Goal: Book appointment/travel/reservation

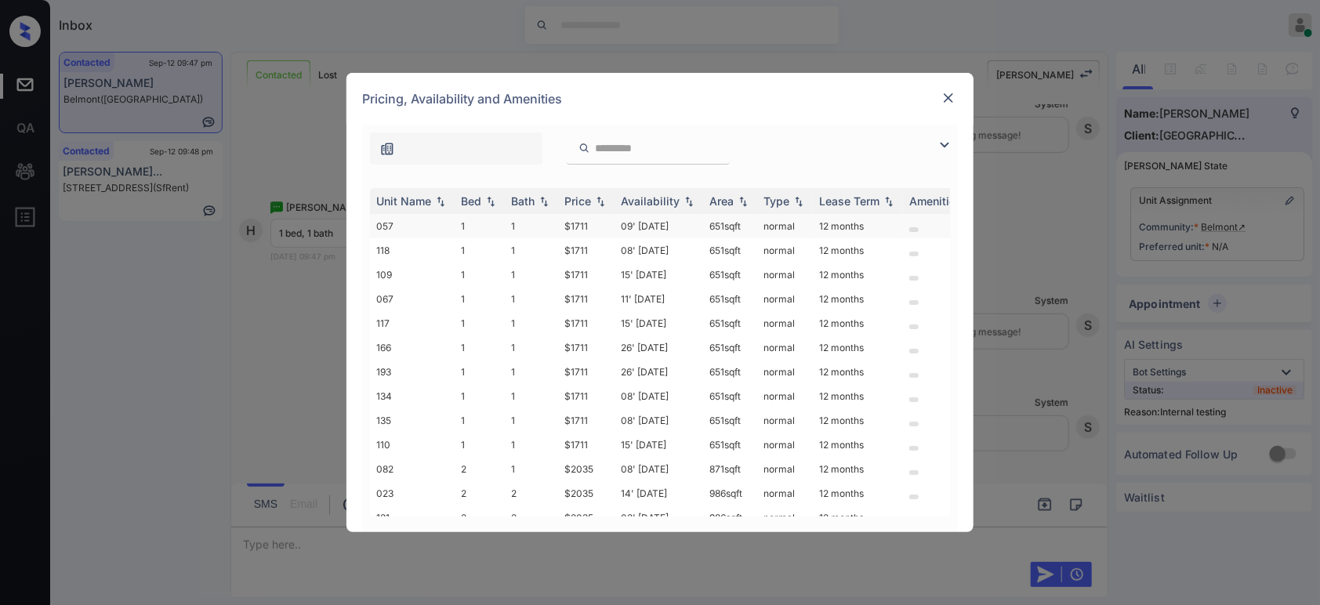
click at [586, 223] on td "$1711" at bounding box center [586, 226] width 56 height 24
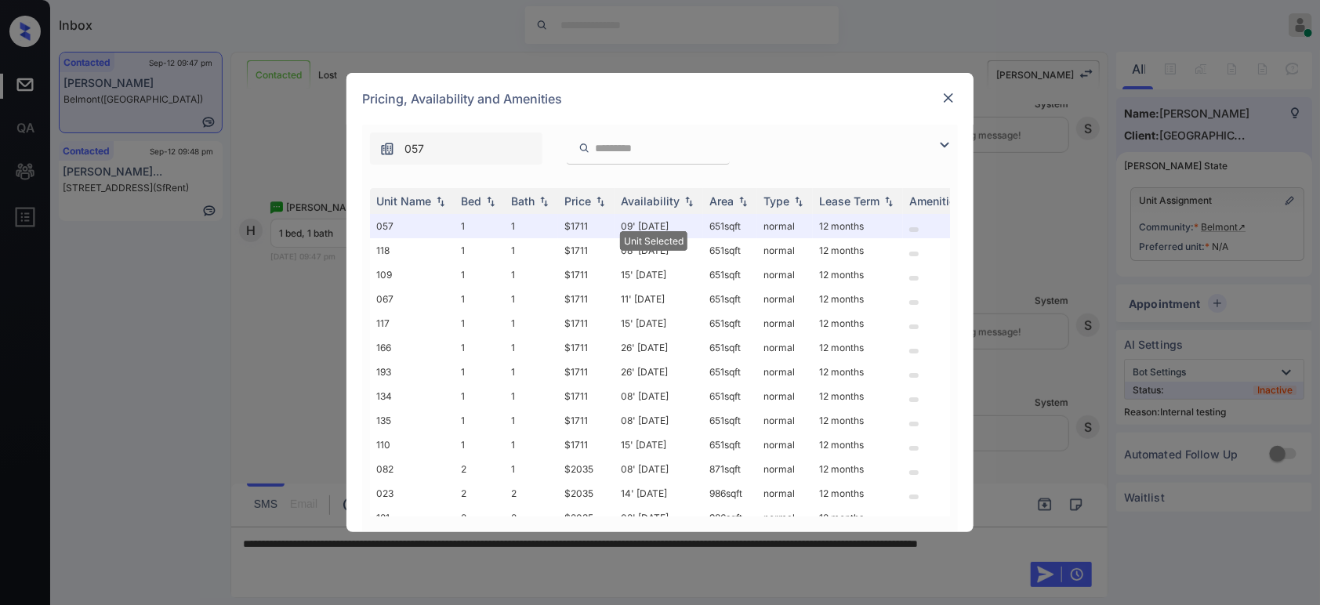
click at [952, 100] on img at bounding box center [948, 98] width 16 height 16
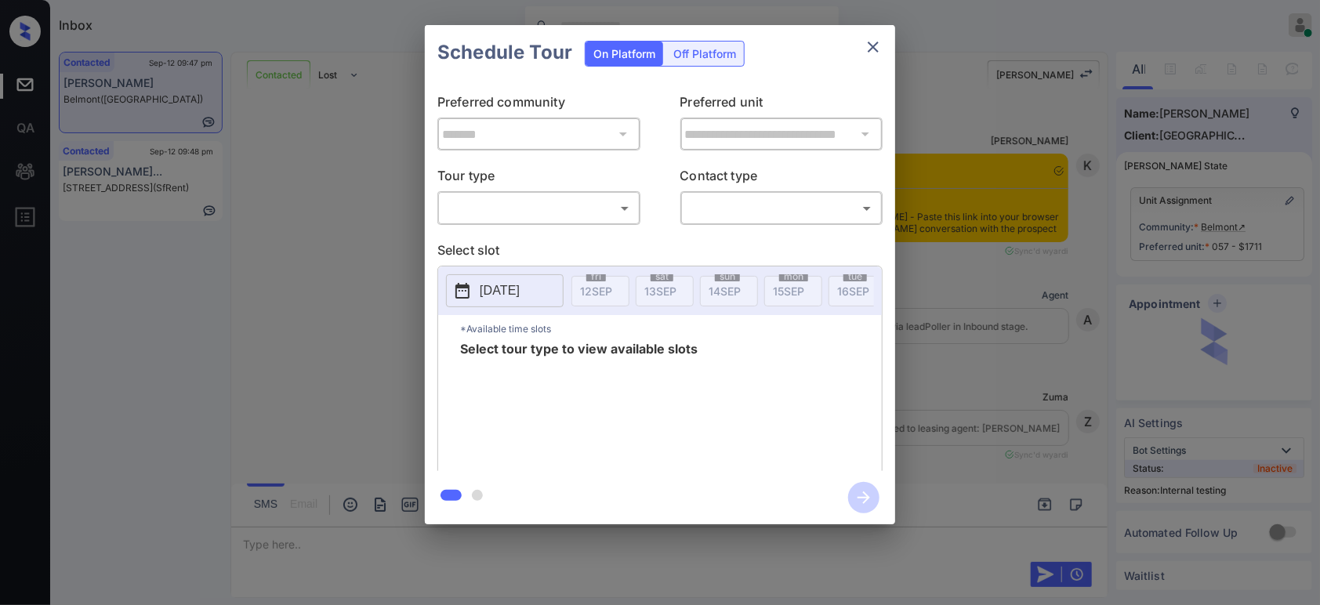
scroll to position [3783, 0]
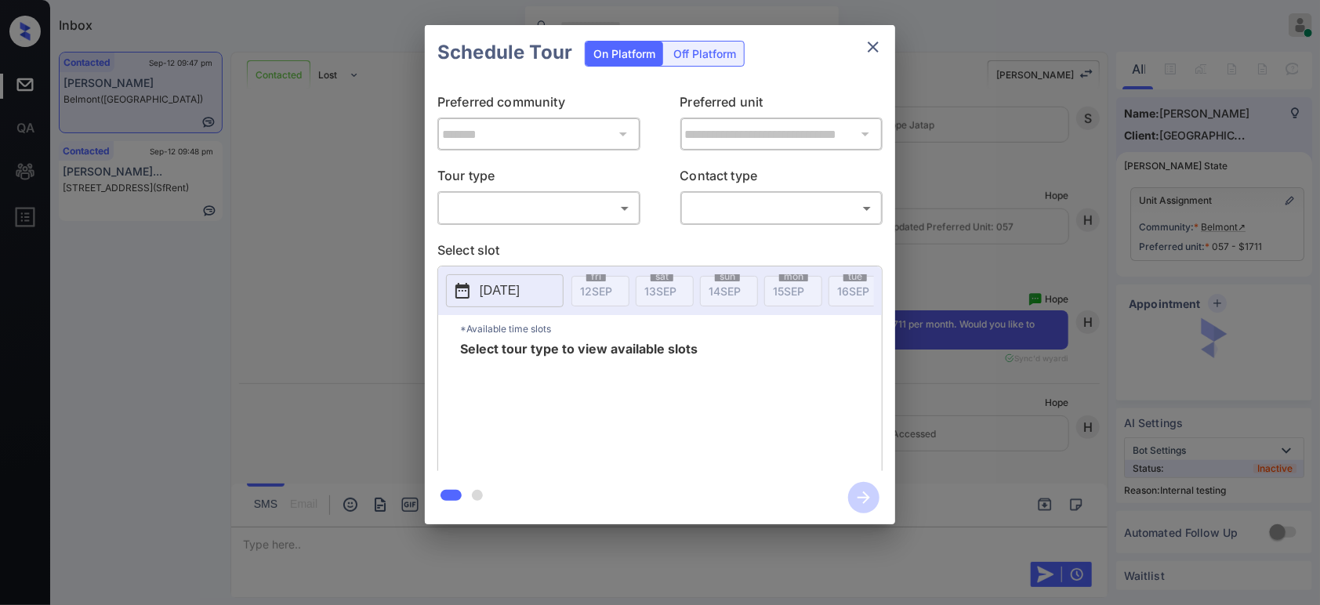
click at [571, 204] on body "Inbox Hope Jatap Online Set yourself offline Set yourself on break Profile Swit…" at bounding box center [660, 302] width 1320 height 605
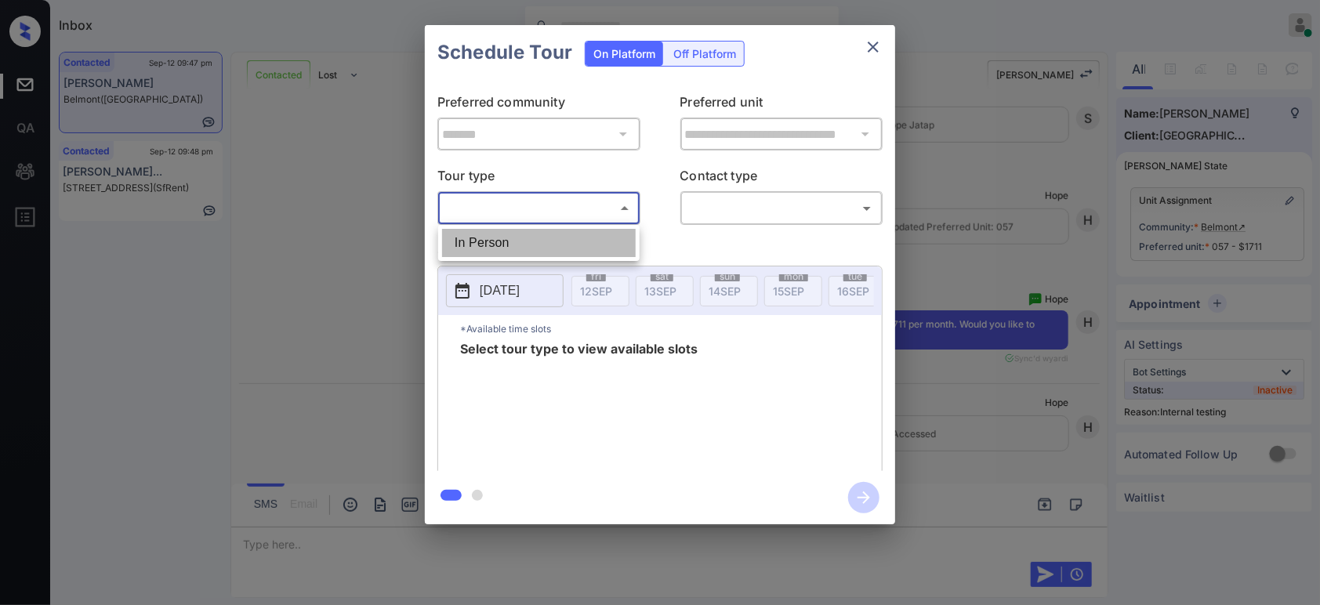
drag, startPoint x: 517, startPoint y: 246, endPoint x: 715, endPoint y: 233, distance: 197.9
click at [516, 246] on li "In Person" at bounding box center [539, 243] width 194 height 28
type input "********"
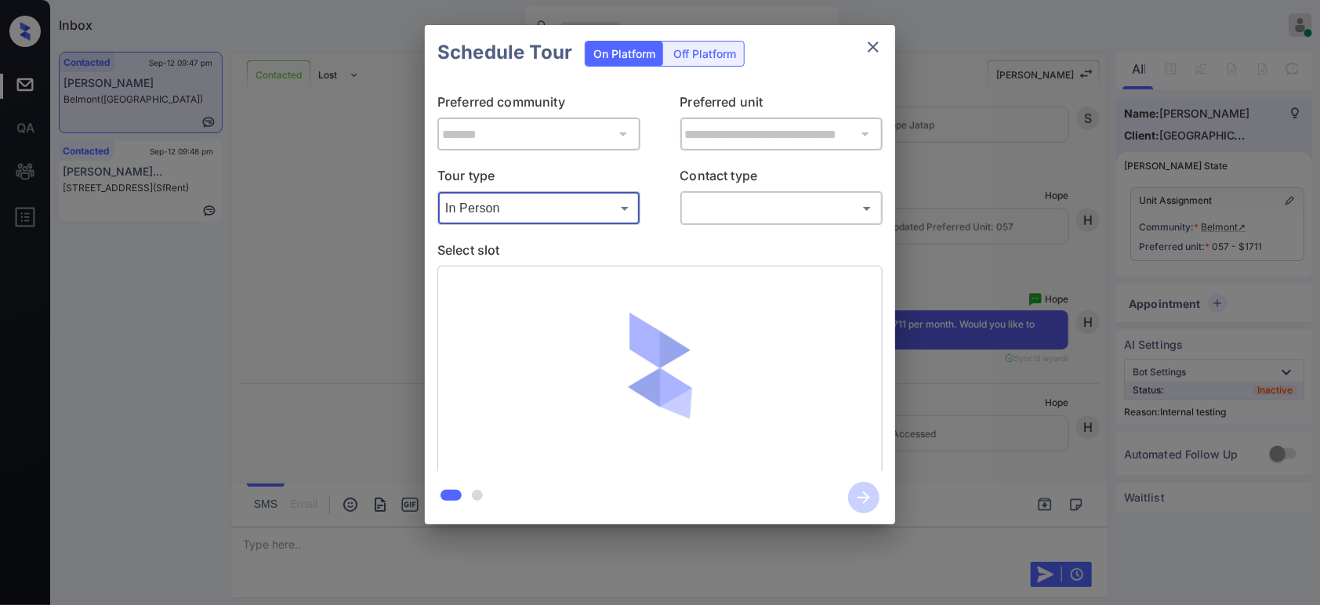
click at [790, 211] on body "Inbox Hope Jatap Online Set yourself offline Set yourself on break Profile Swit…" at bounding box center [660, 302] width 1320 height 605
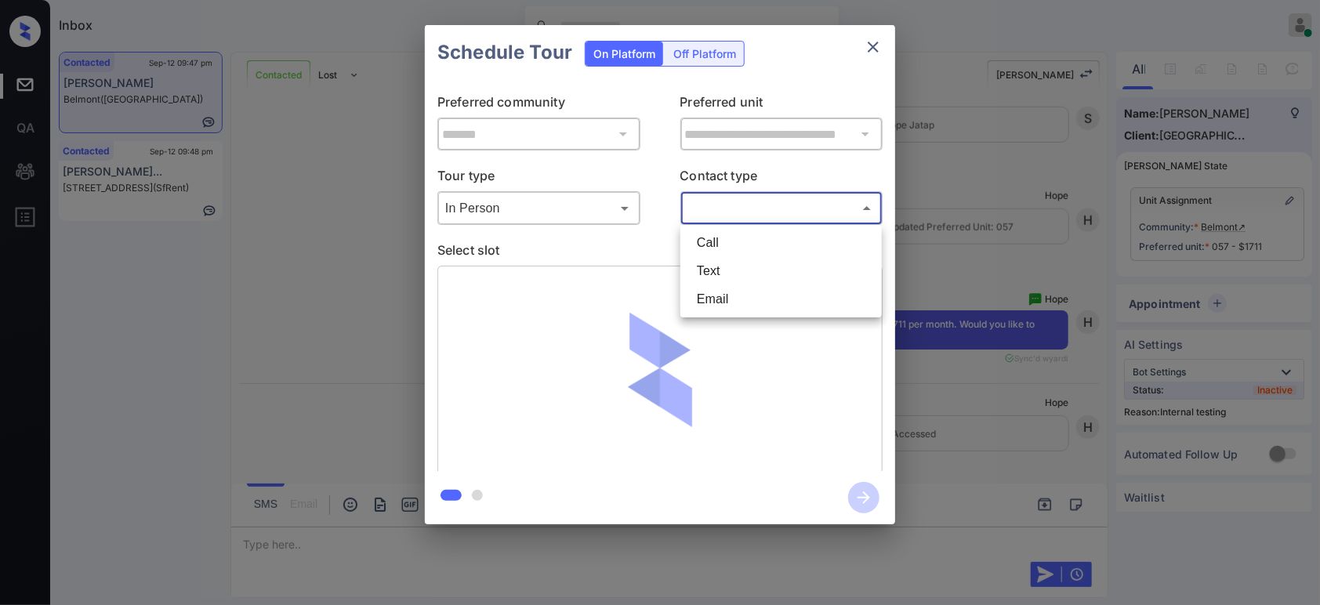
click at [759, 269] on li "Text" at bounding box center [781, 271] width 194 height 28
type input "****"
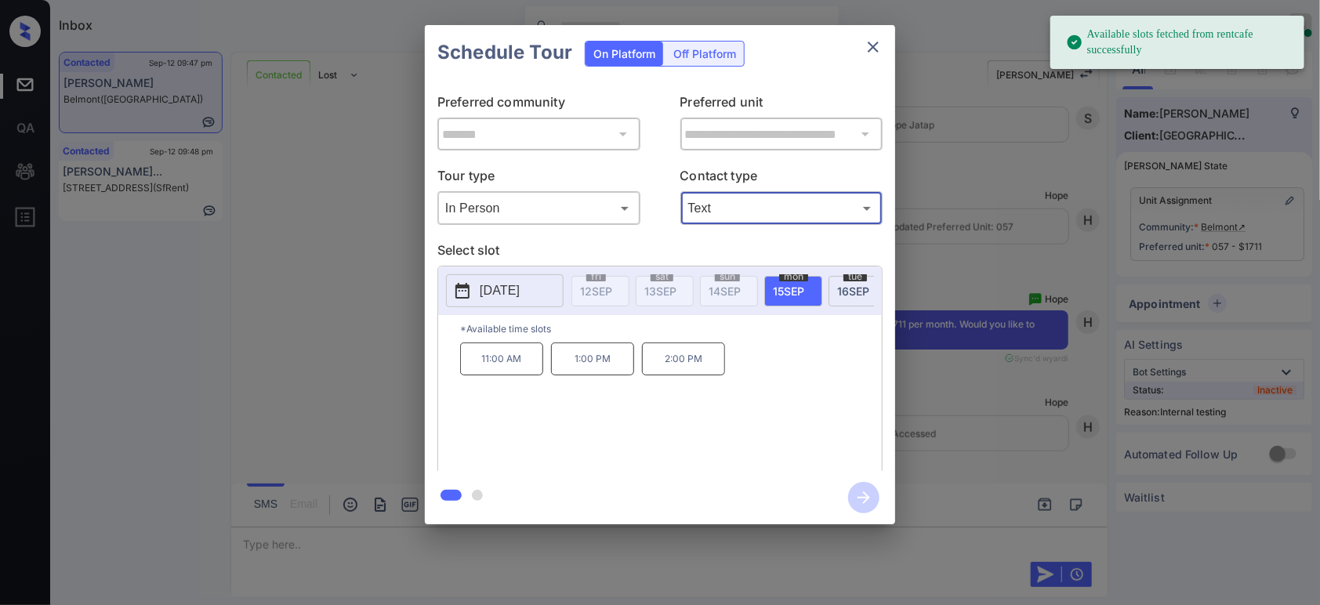
click at [842, 301] on div "tue 16 SEP" at bounding box center [857, 291] width 58 height 31
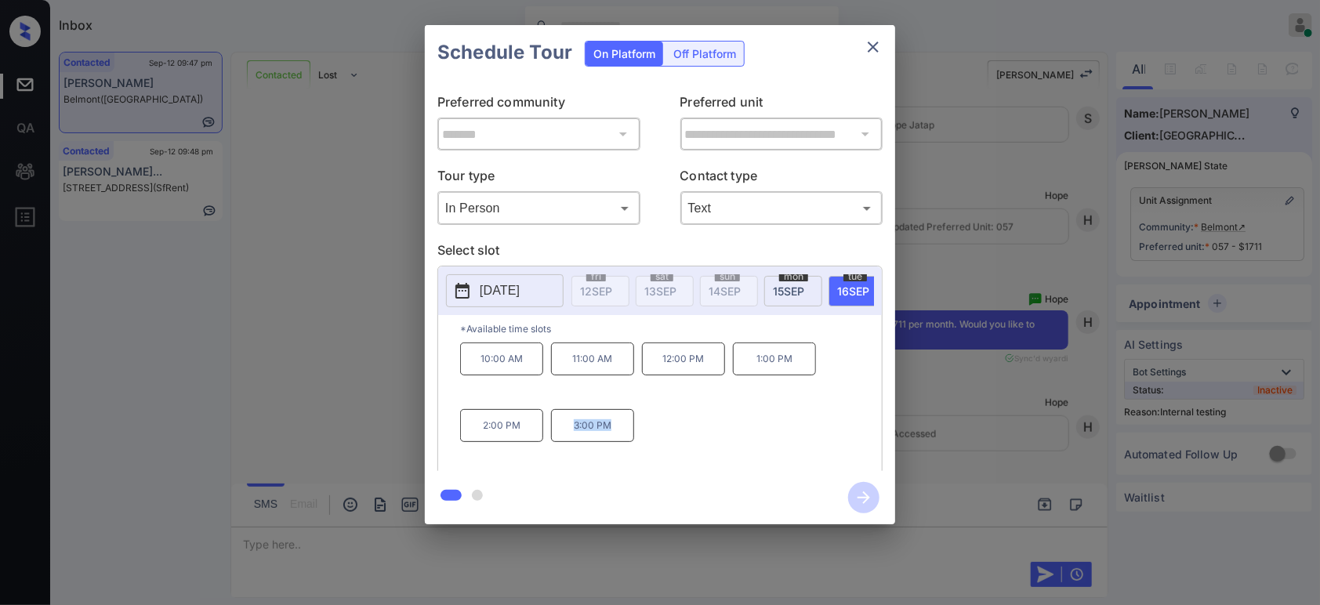
drag, startPoint x: 622, startPoint y: 440, endPoint x: 557, endPoint y: 439, distance: 65.1
click at [557, 439] on p "3:00 PM" at bounding box center [592, 425] width 83 height 33
copy p "3:00 PM"
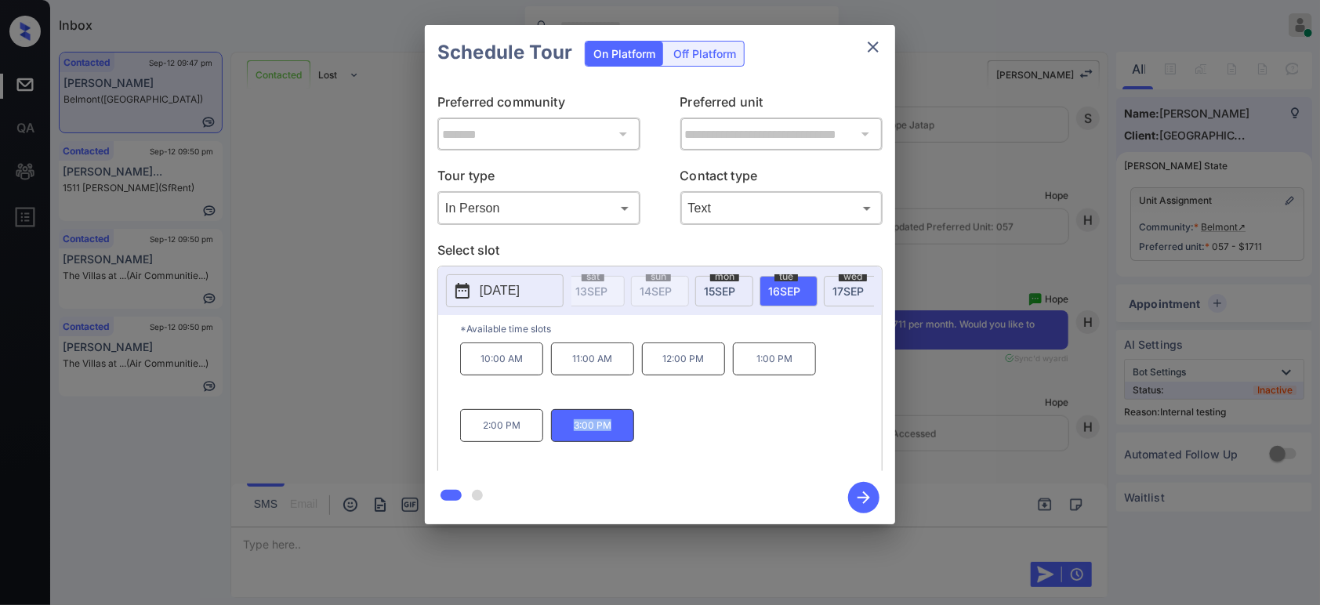
scroll to position [0, 104]
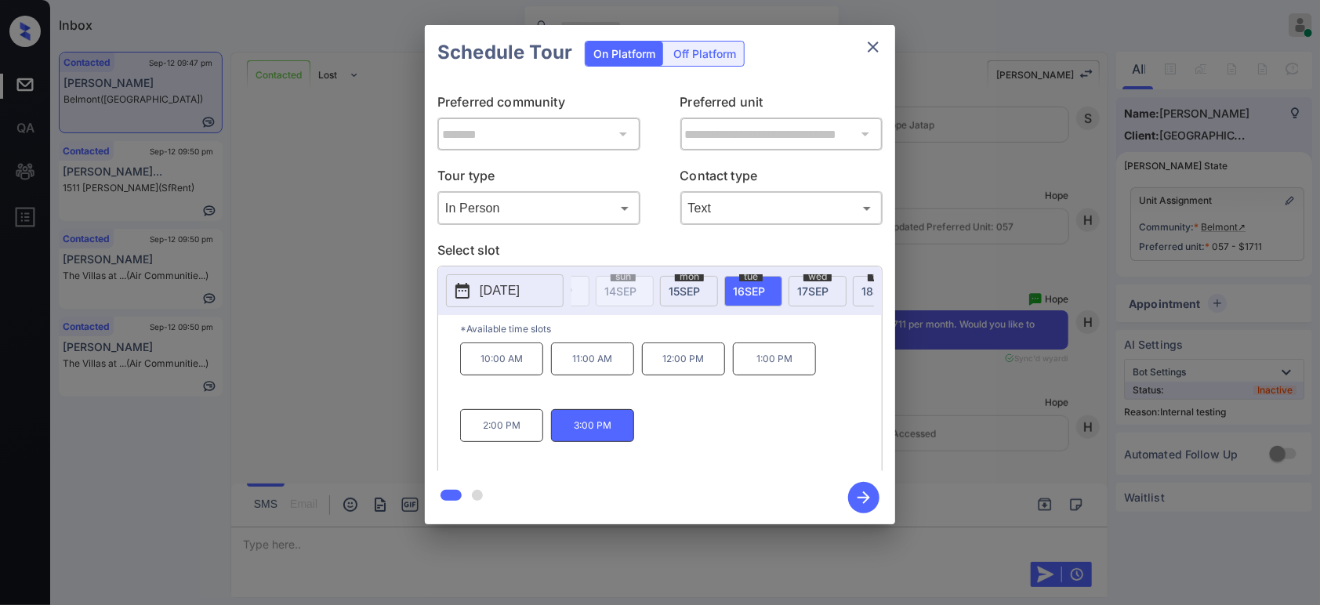
click at [818, 287] on span "17 SEP" at bounding box center [812, 290] width 31 height 13
click at [361, 420] on div "**********" at bounding box center [660, 274] width 1320 height 549
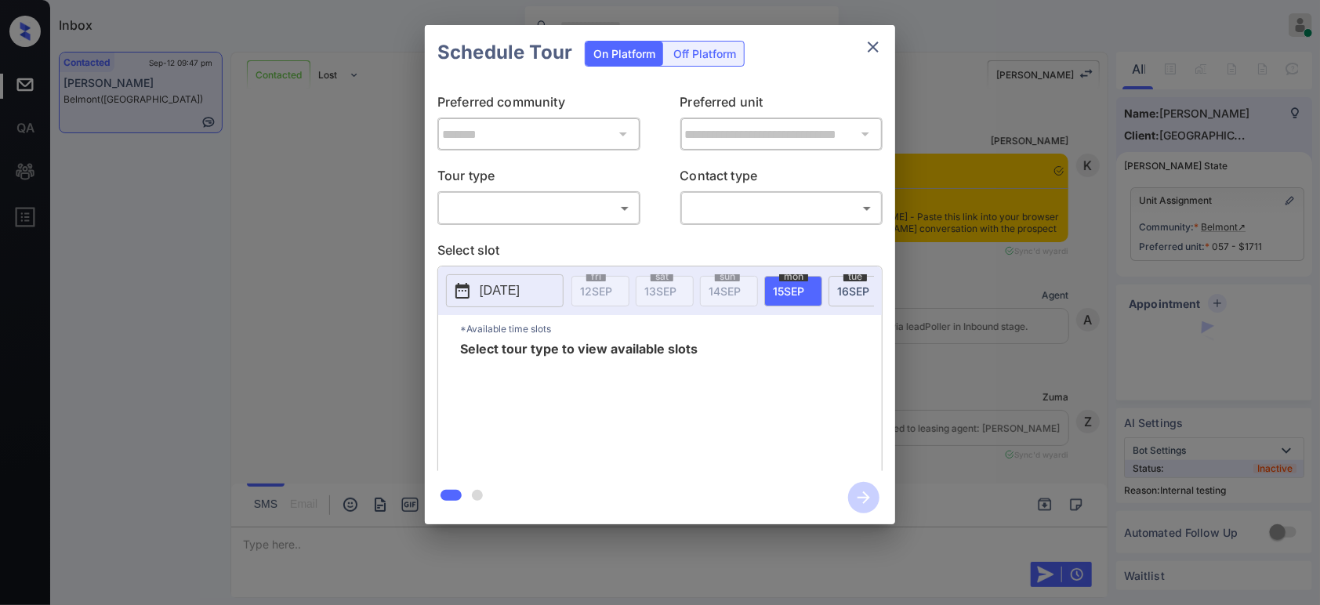
scroll to position [4083, 0]
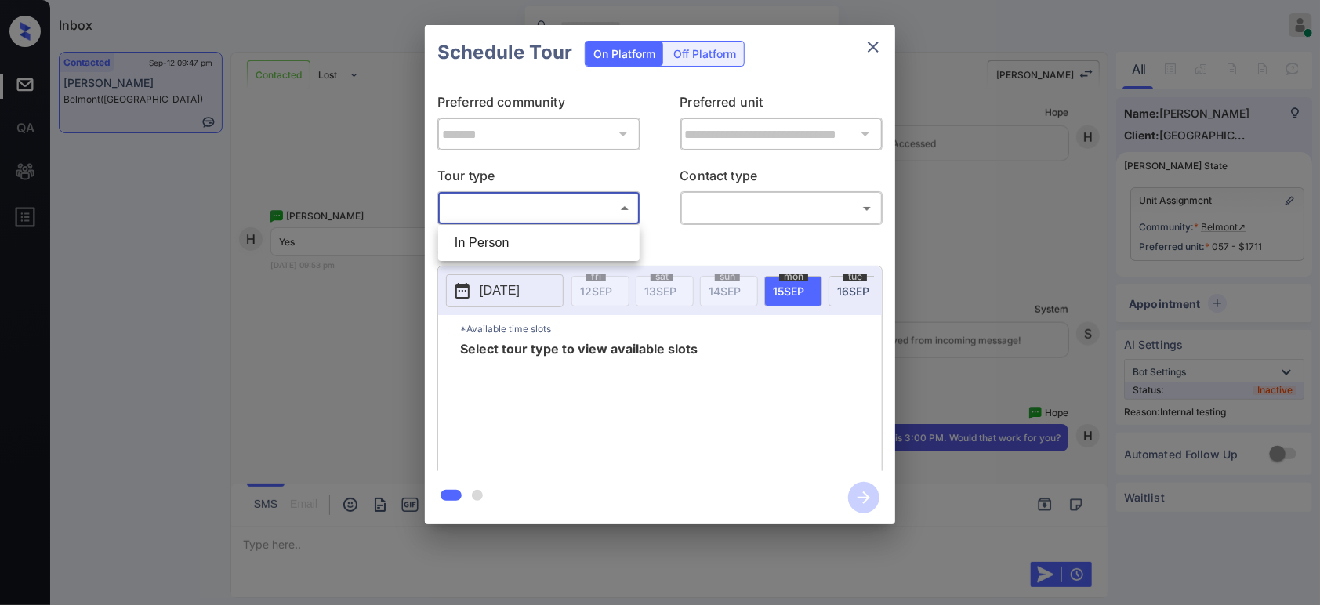
click at [565, 199] on body "Inbox Hope Jatap Online Set yourself offline Set yourself on break Profile Swit…" at bounding box center [660, 302] width 1320 height 605
click at [549, 245] on li "In Person" at bounding box center [539, 243] width 194 height 28
type input "********"
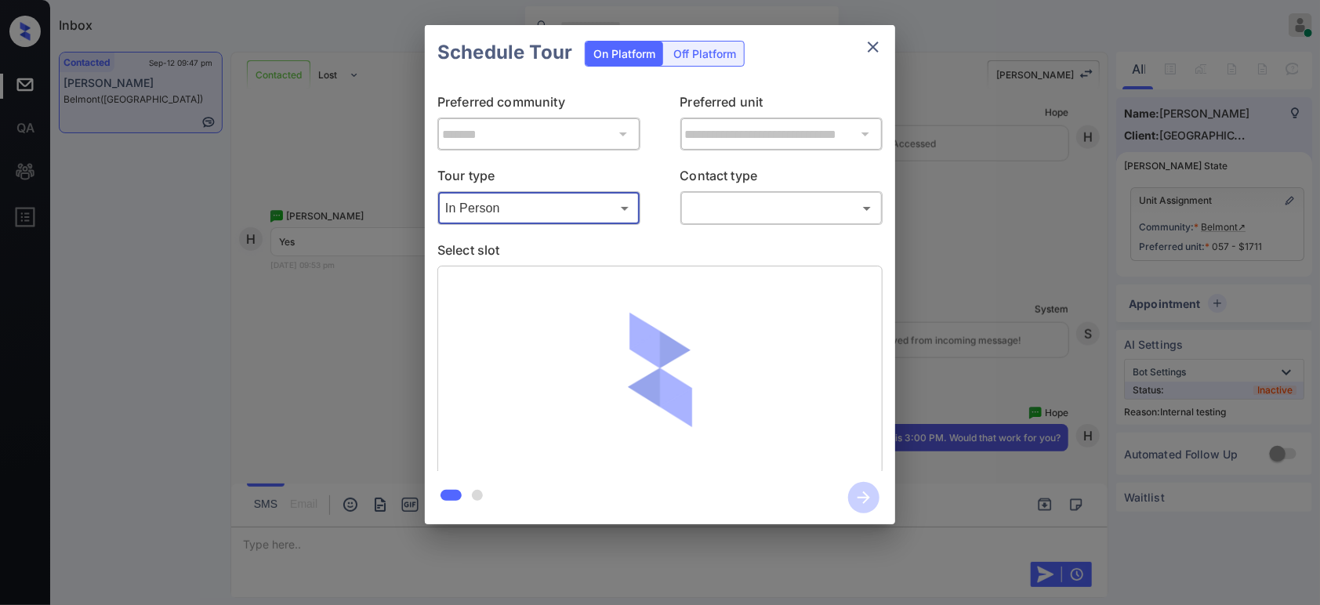
click at [780, 209] on body "Inbox Hope Jatap Online Set yourself offline Set yourself on break Profile Swit…" at bounding box center [660, 302] width 1320 height 605
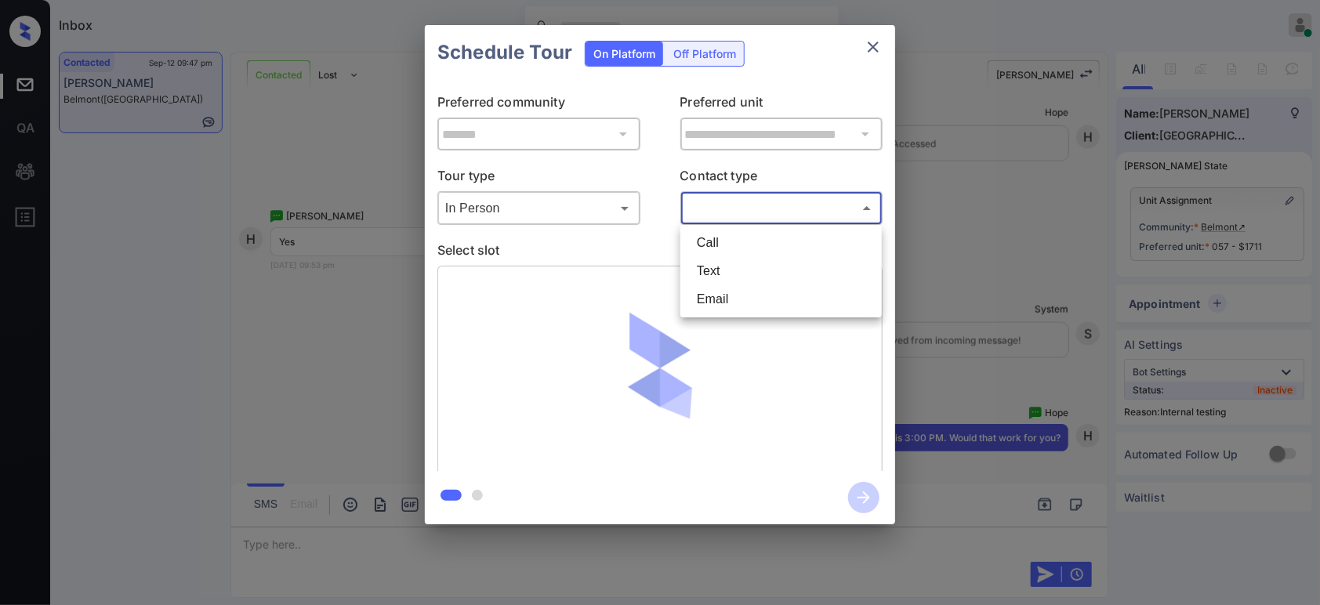
click at [752, 279] on li "Text" at bounding box center [781, 271] width 194 height 28
type input "****"
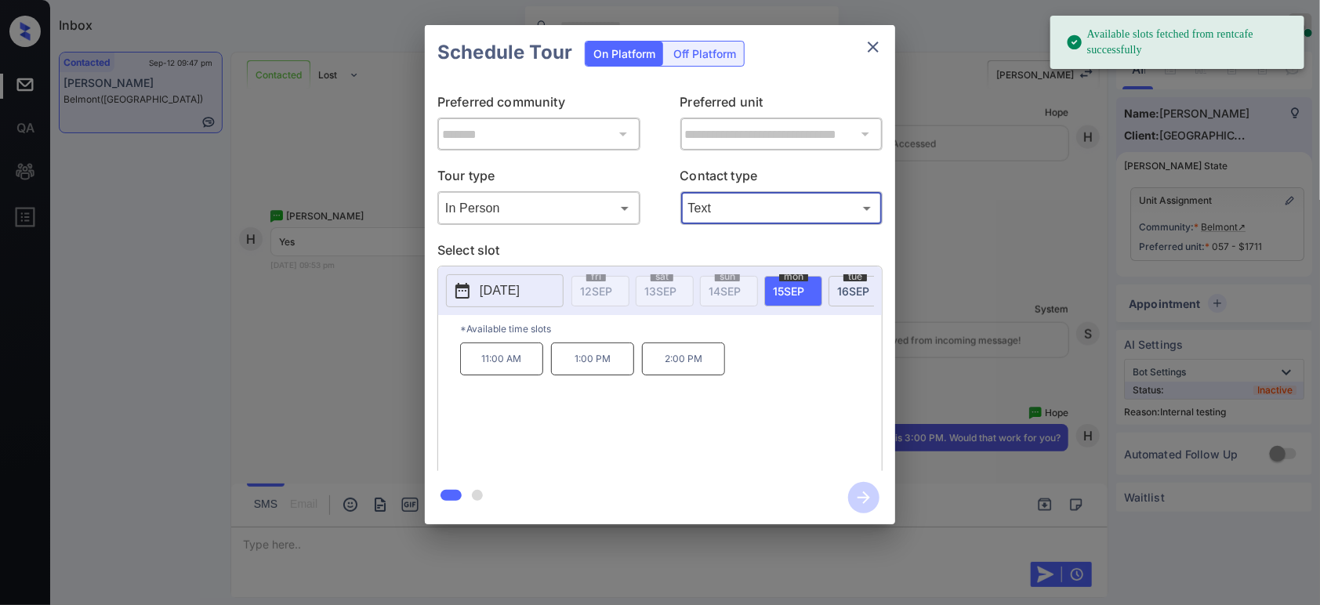
click at [842, 293] on span "[DATE]" at bounding box center [853, 290] width 32 height 13
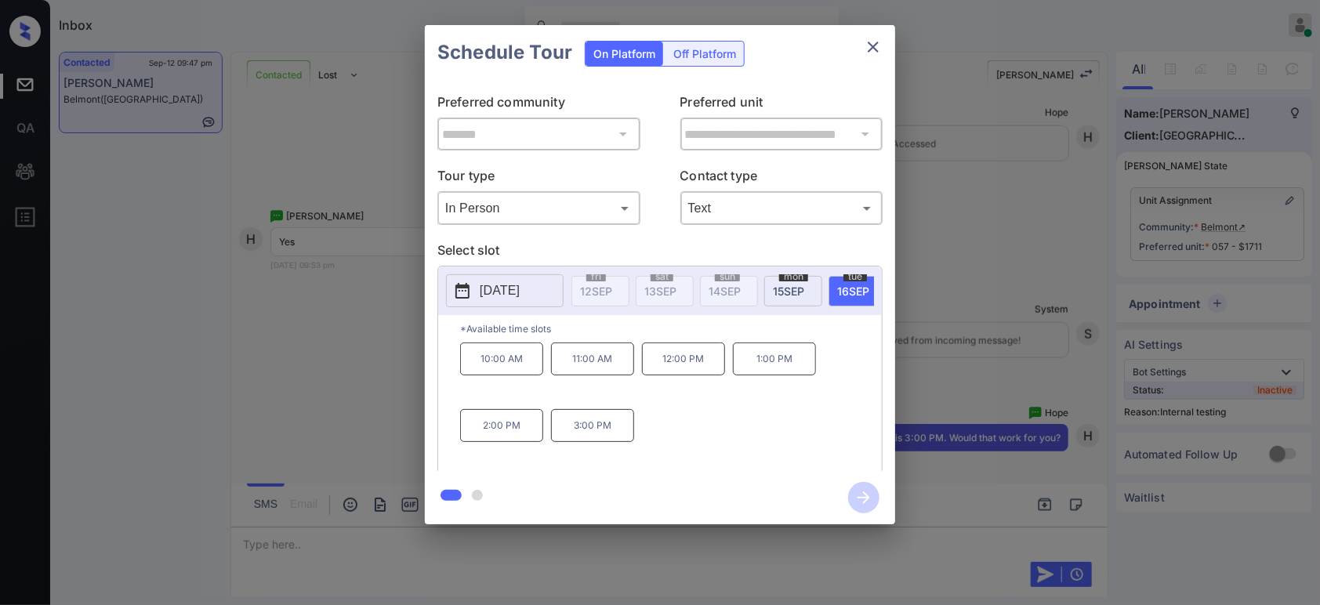
click at [601, 437] on p "3:00 PM" at bounding box center [592, 425] width 83 height 33
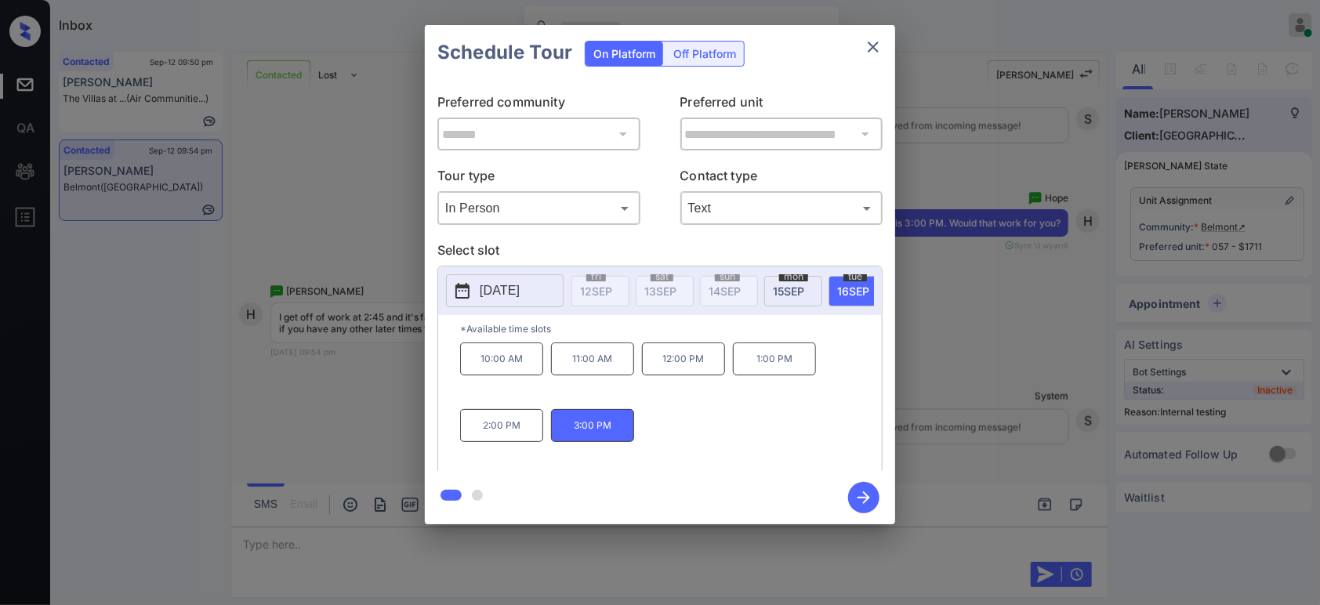
scroll to position [4292, 0]
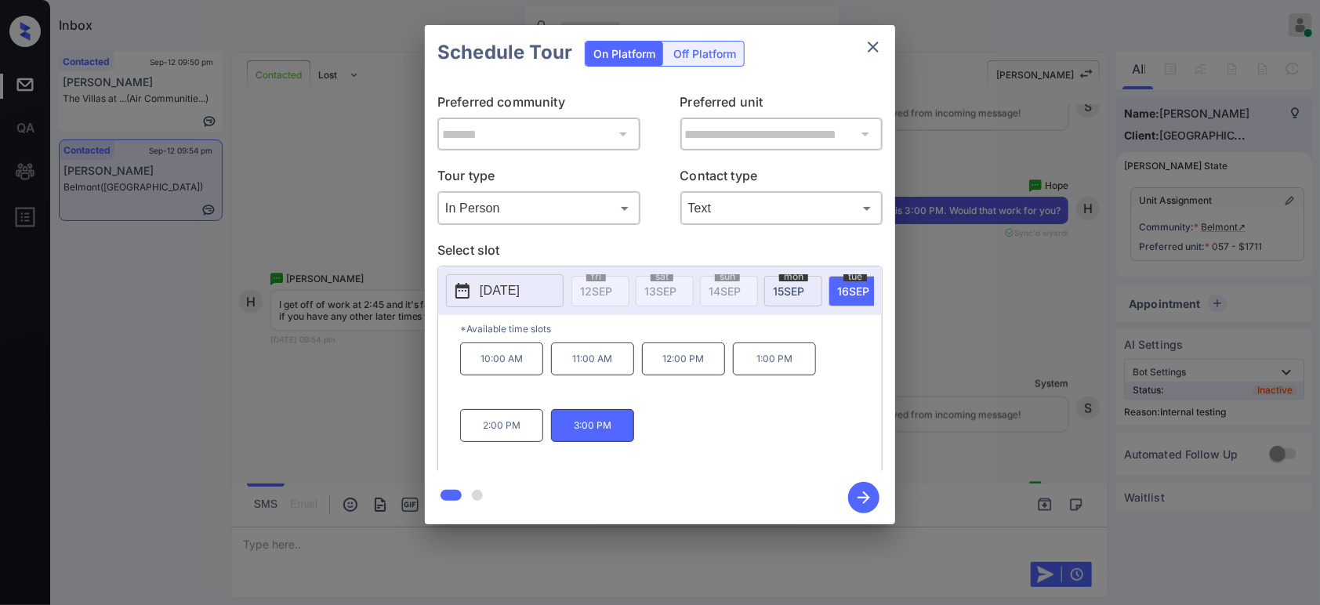
click at [875, 44] on icon "close" at bounding box center [873, 47] width 11 height 11
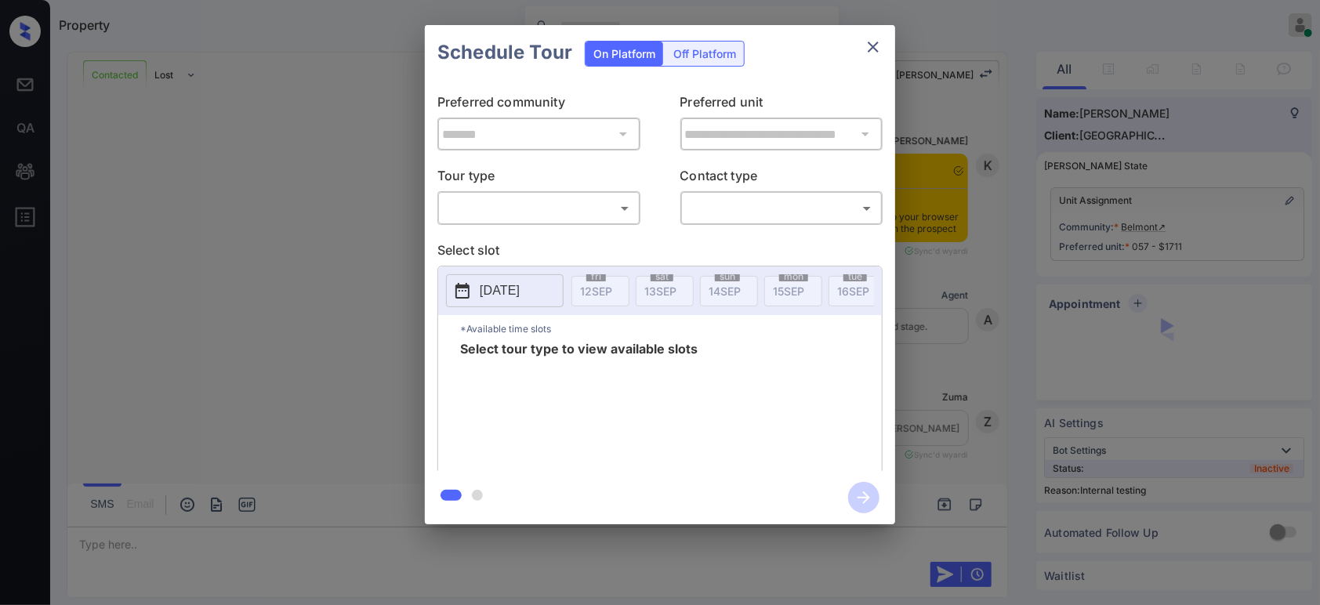
scroll to position [4291, 0]
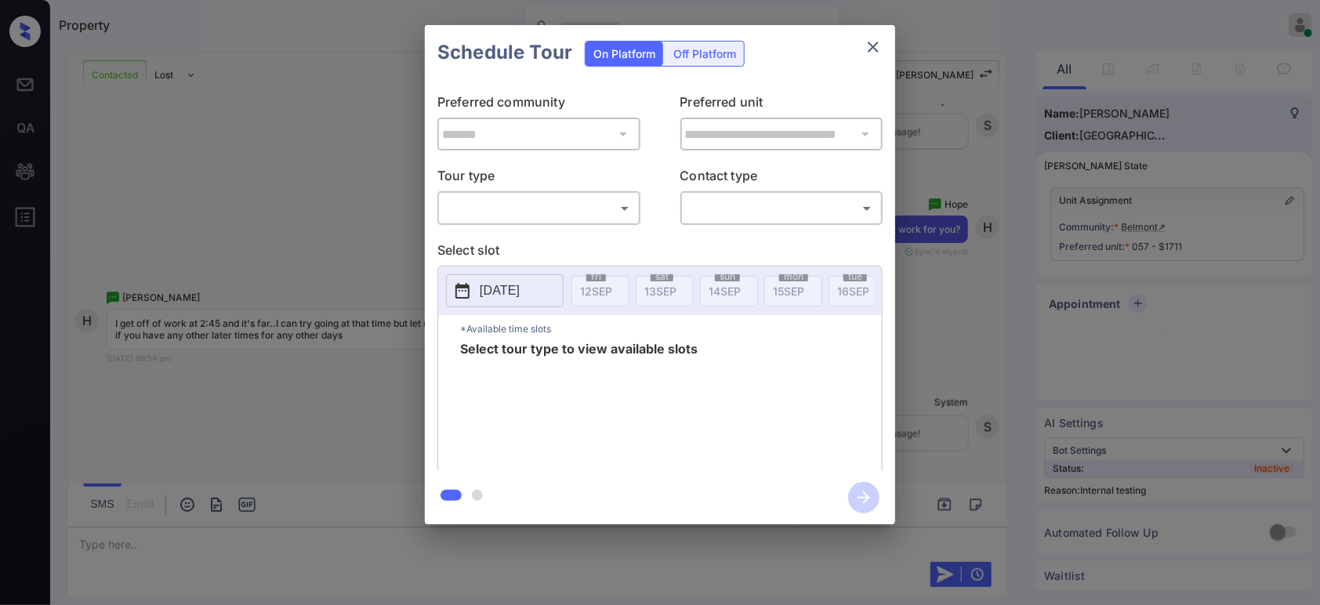
click at [604, 204] on body "Property Hope Jatap Online Set yourself offline Set yourself on break Profile S…" at bounding box center [660, 302] width 1320 height 605
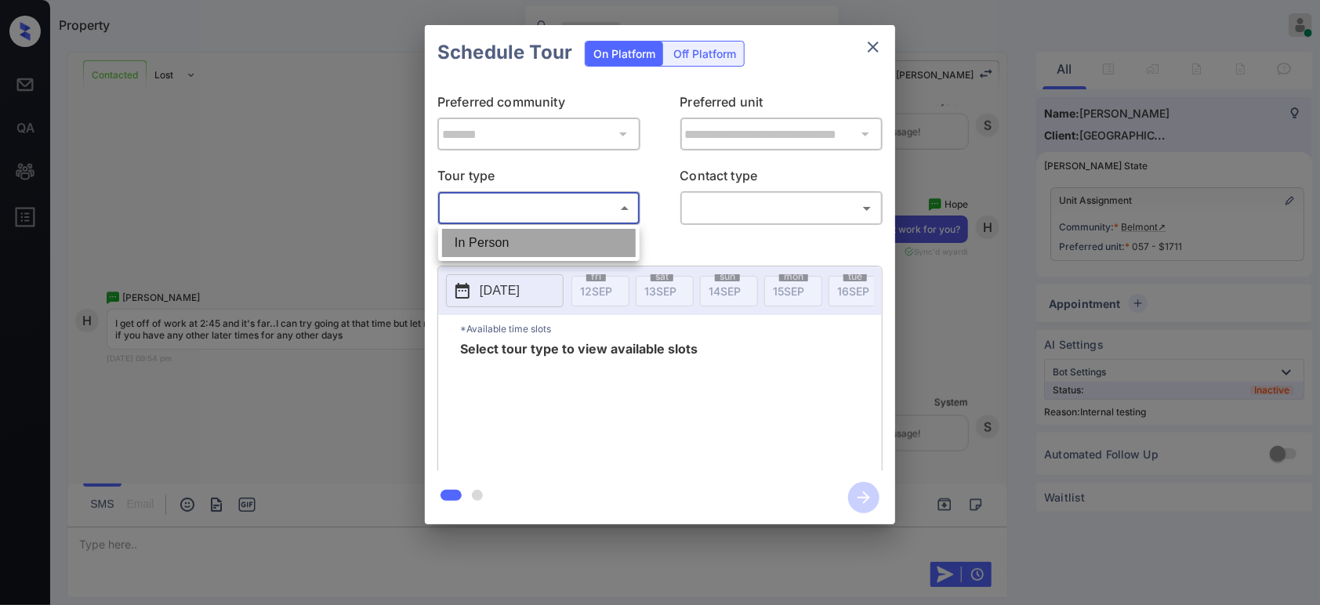
click at [575, 234] on li "In Person" at bounding box center [539, 243] width 194 height 28
type input "********"
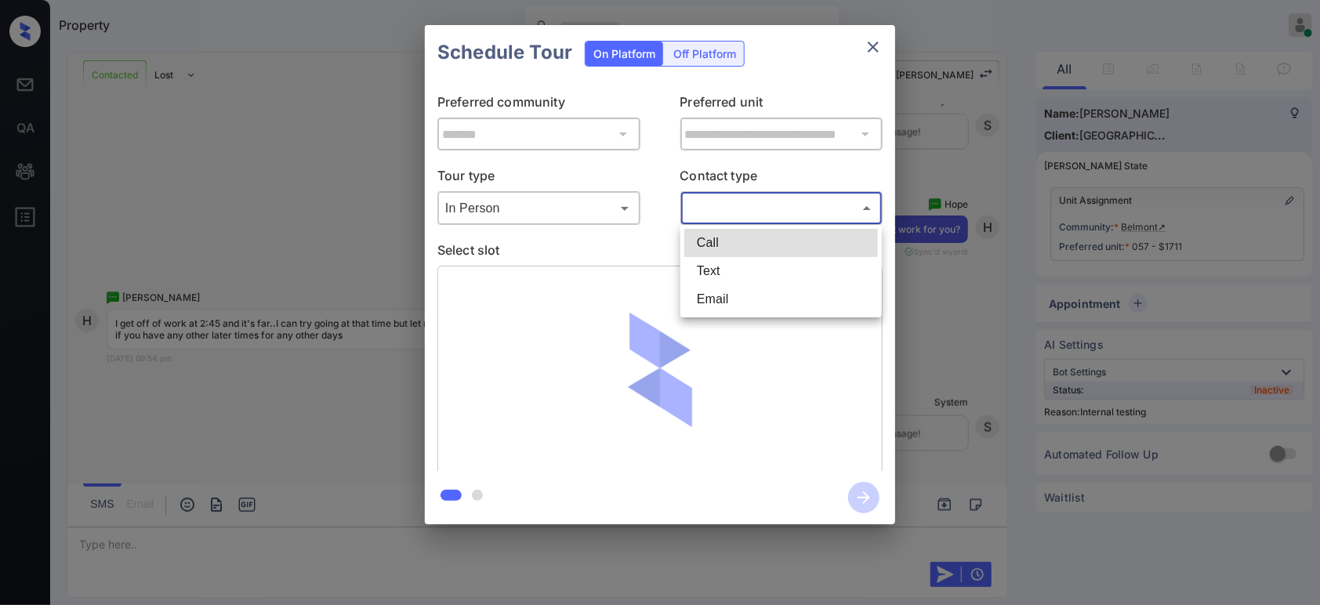
drag, startPoint x: 746, startPoint y: 209, endPoint x: 751, endPoint y: 246, distance: 37.1
click at [747, 210] on body "Property Hope Jatap Online Set yourself offline Set yourself on break Profile S…" at bounding box center [660, 302] width 1320 height 605
click at [748, 274] on li "Text" at bounding box center [781, 271] width 194 height 28
type input "****"
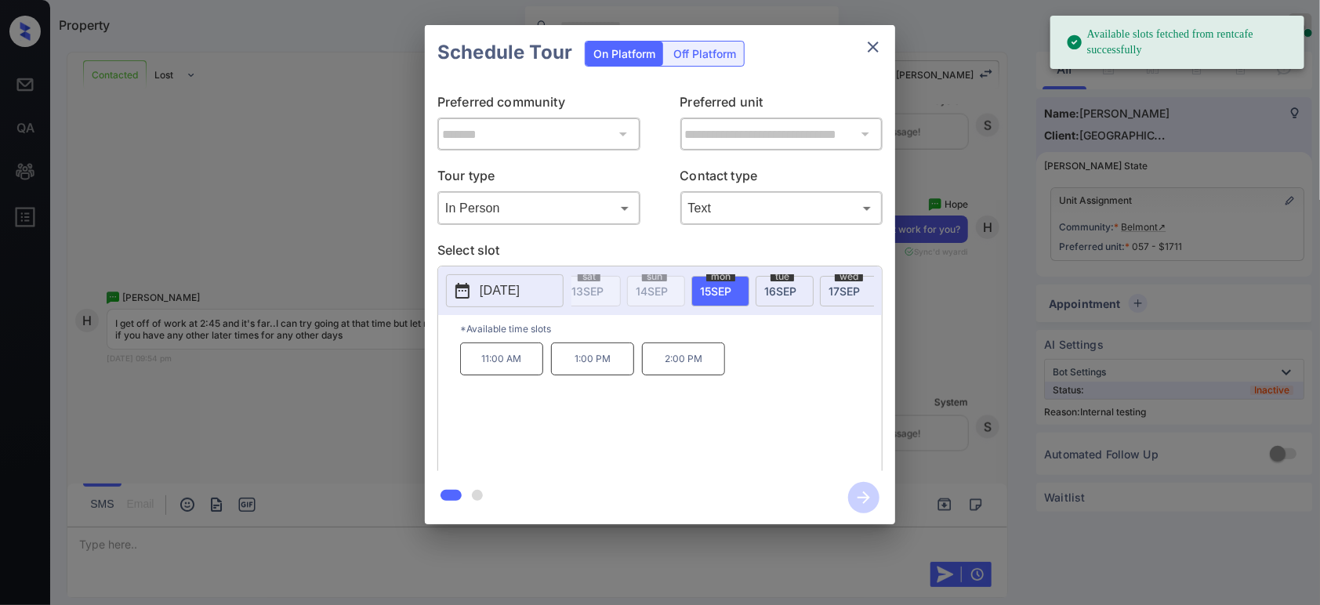
scroll to position [0, 104]
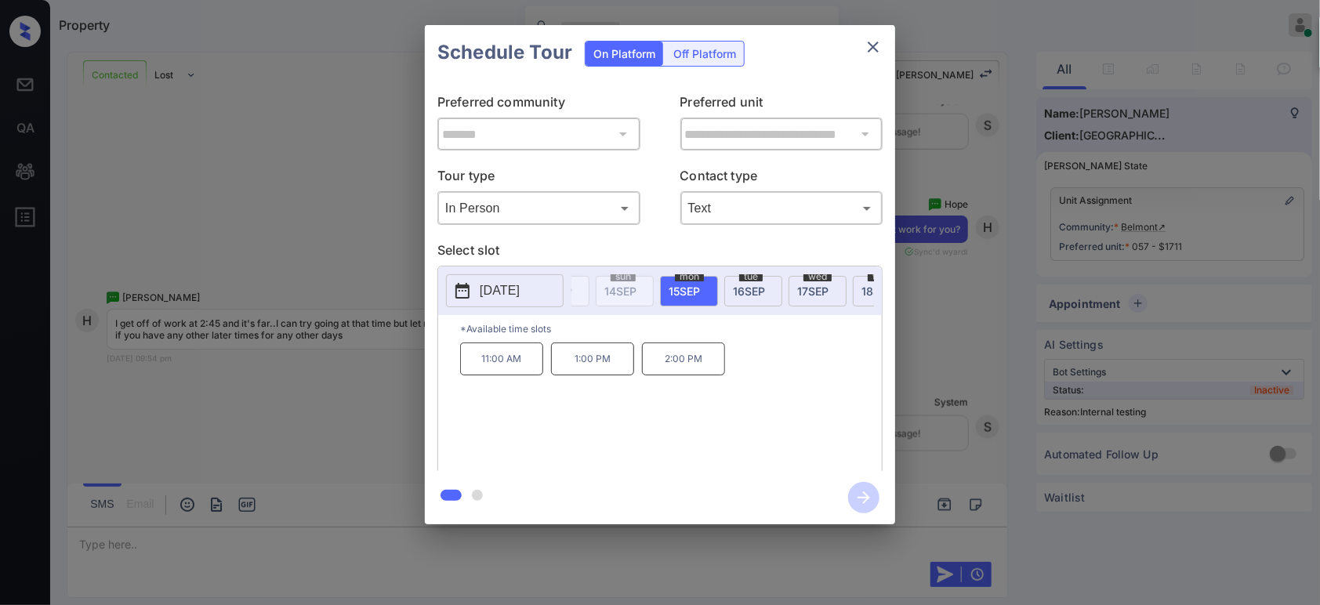
click at [816, 293] on span "17 SEP" at bounding box center [812, 290] width 31 height 13
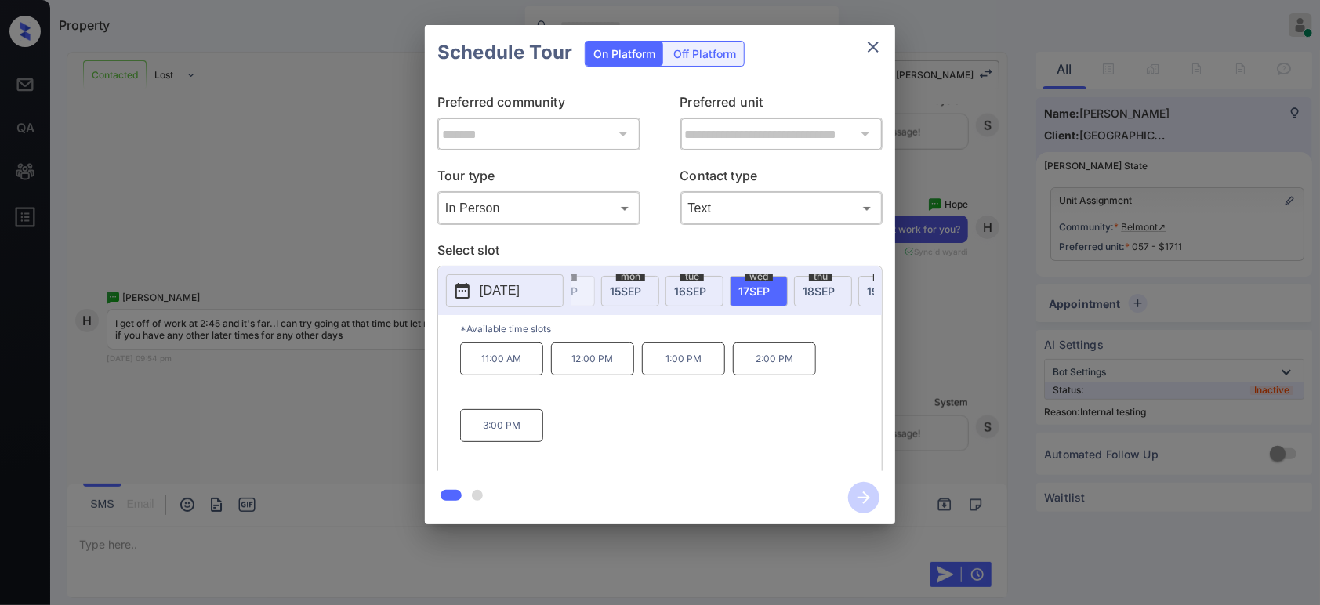
scroll to position [0, 174]
click at [815, 293] on span "18 SEP" at bounding box center [808, 290] width 32 height 13
click at [850, 315] on div "2025-09-18 fri 12 SEP sat 13 SEP sun 14 SEP mon 15 SEP tue 16 SEP wed 17 SEP th…" at bounding box center [660, 290] width 444 height 49
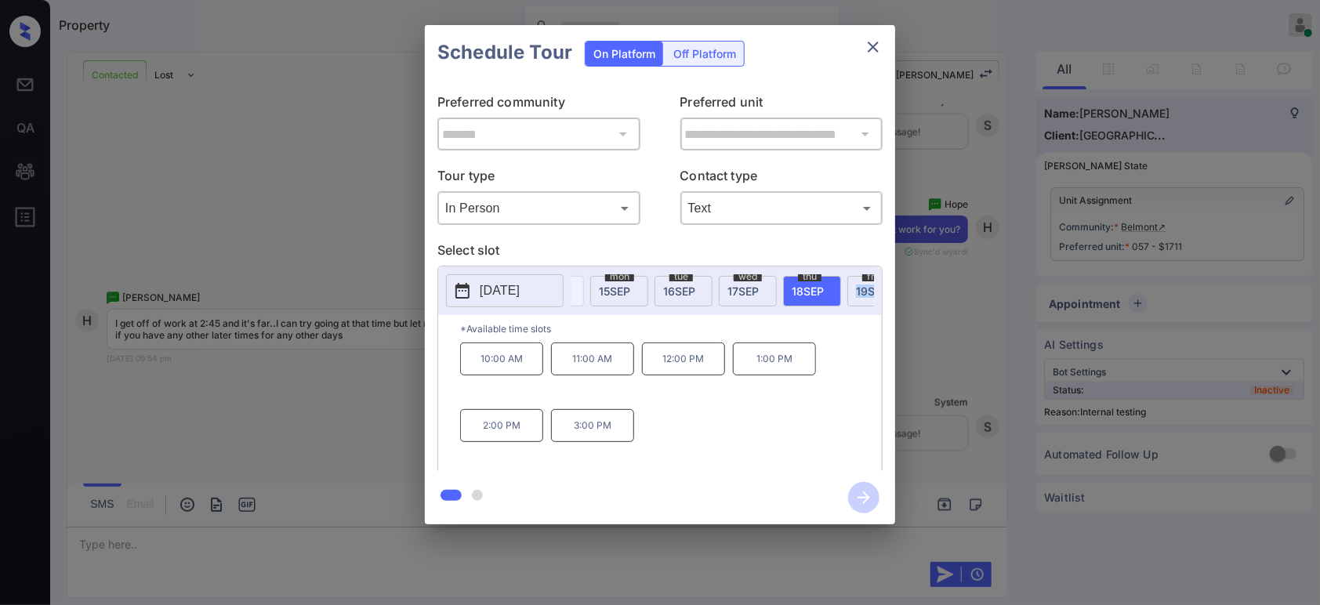
click at [850, 315] on div "2025-09-18 fri 12 SEP sat 13 SEP sun 14 SEP mon 15 SEP tue 16 SEP wed 17 SEP th…" at bounding box center [660, 290] width 444 height 49
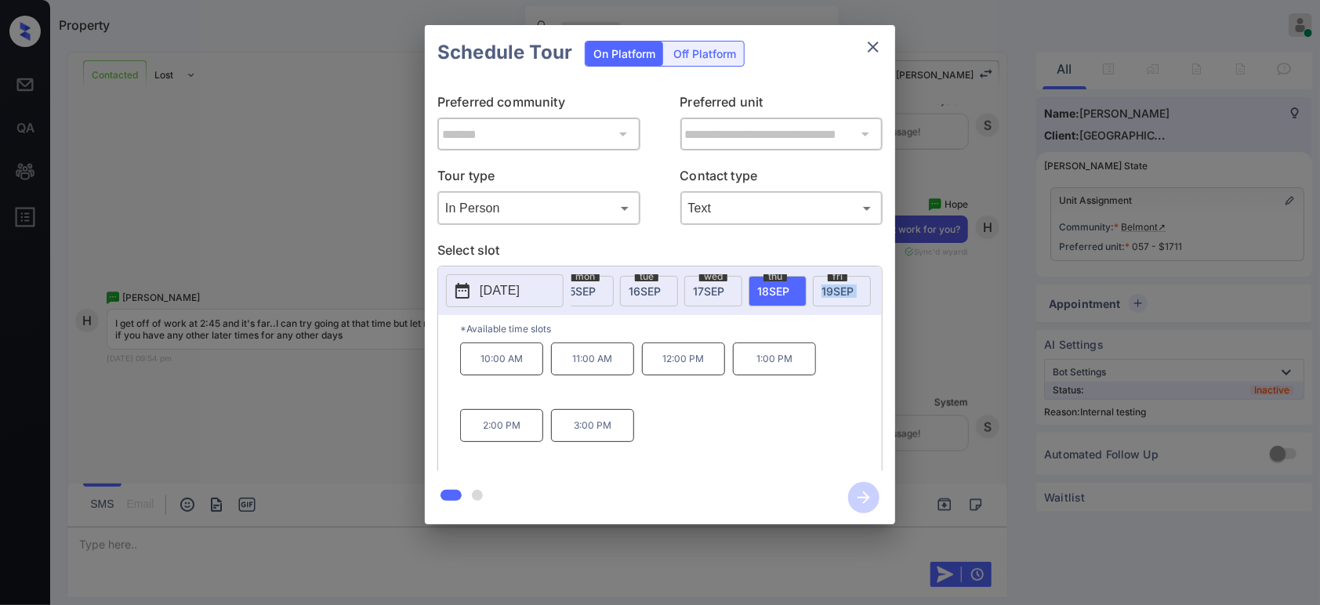
scroll to position [0, 244]
click at [810, 291] on span "19 SEP" at bounding box center [802, 290] width 32 height 13
click at [958, 388] on div "**********" at bounding box center [660, 274] width 1320 height 549
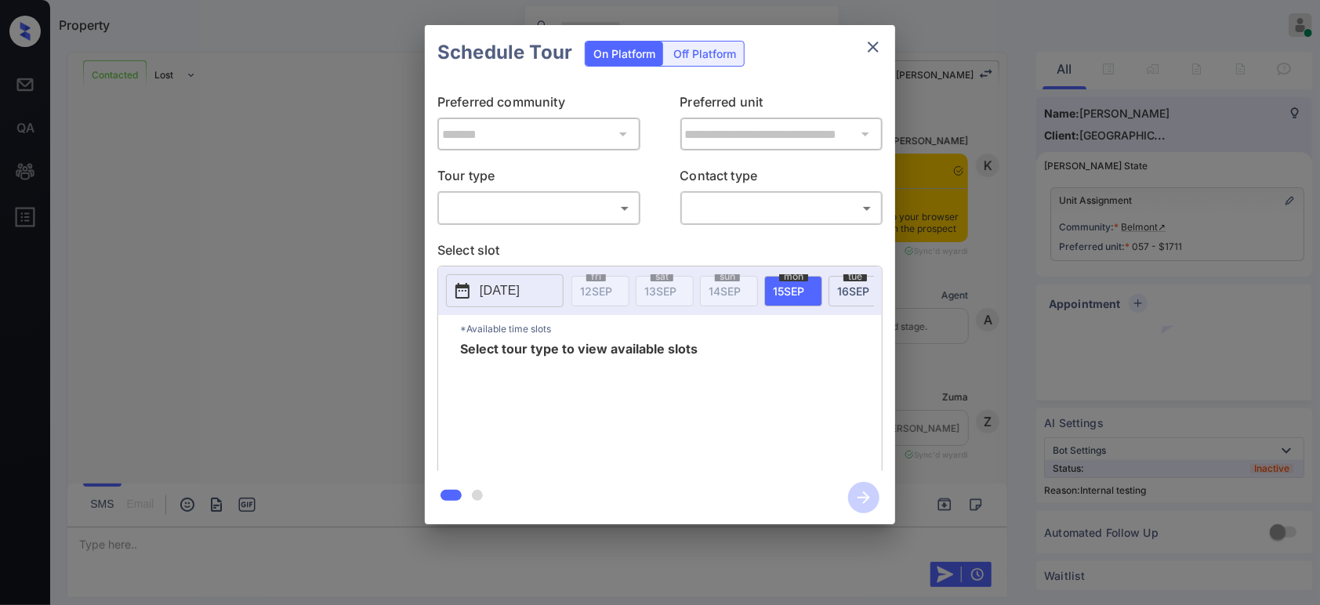
scroll to position [4291, 0]
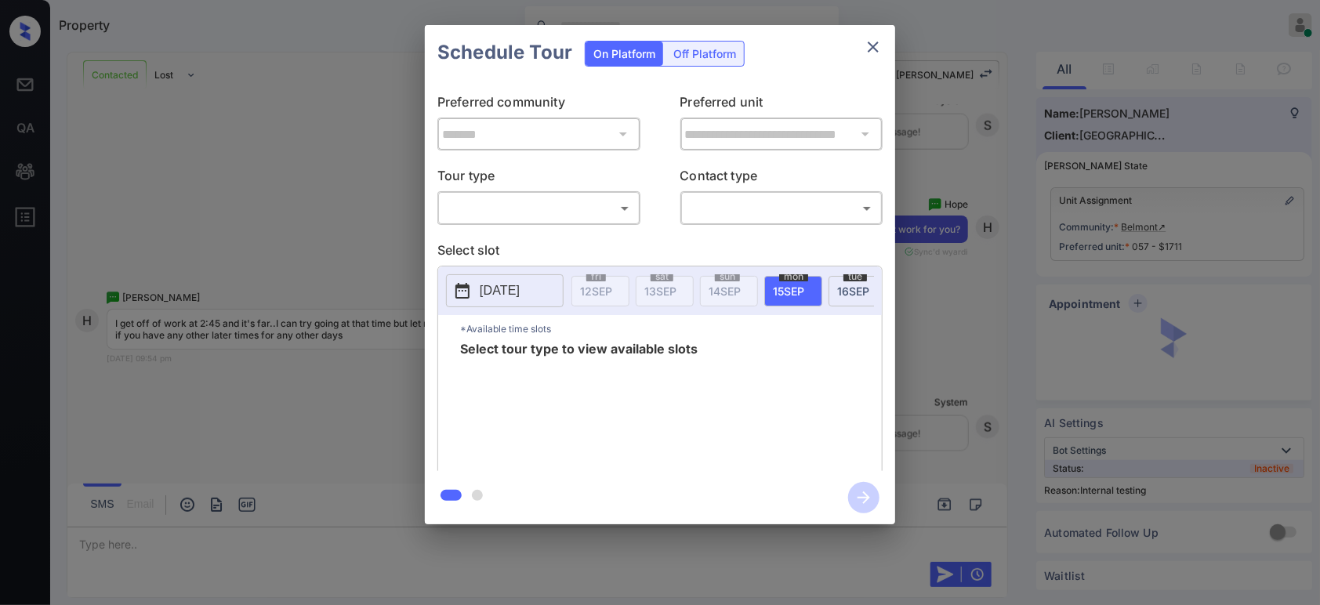
click at [476, 212] on body "Property Hope Jatap Online Set yourself offline Set yourself on break Profile S…" at bounding box center [660, 302] width 1320 height 605
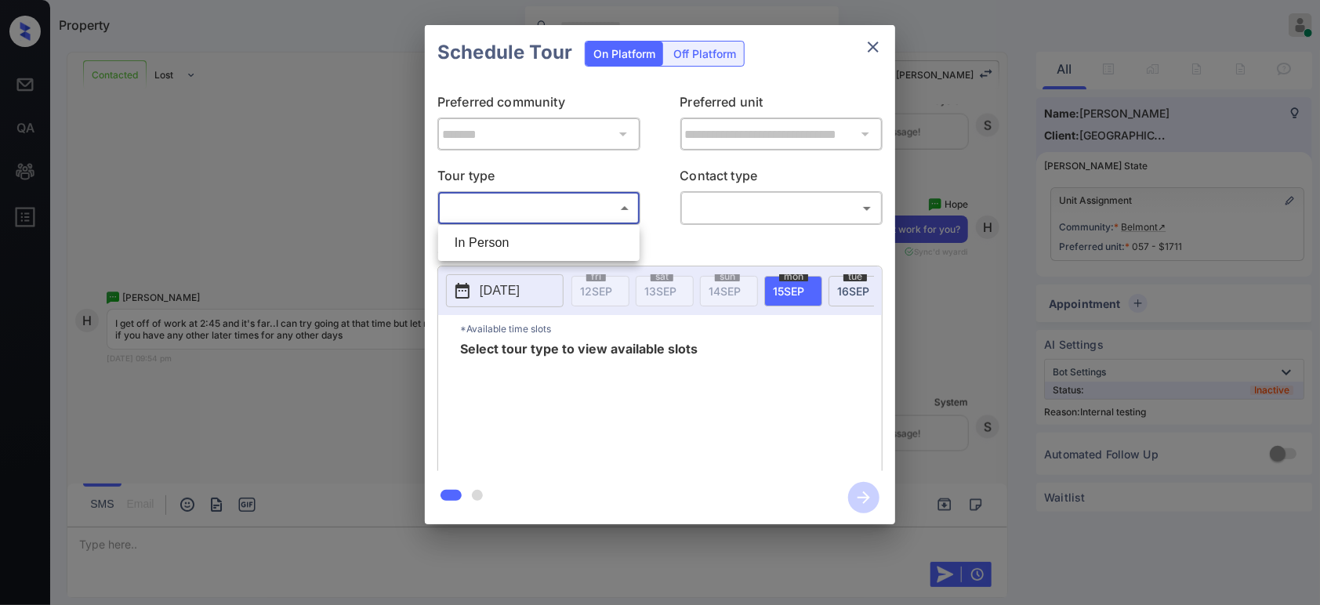
click at [475, 239] on li "In Person" at bounding box center [539, 243] width 194 height 28
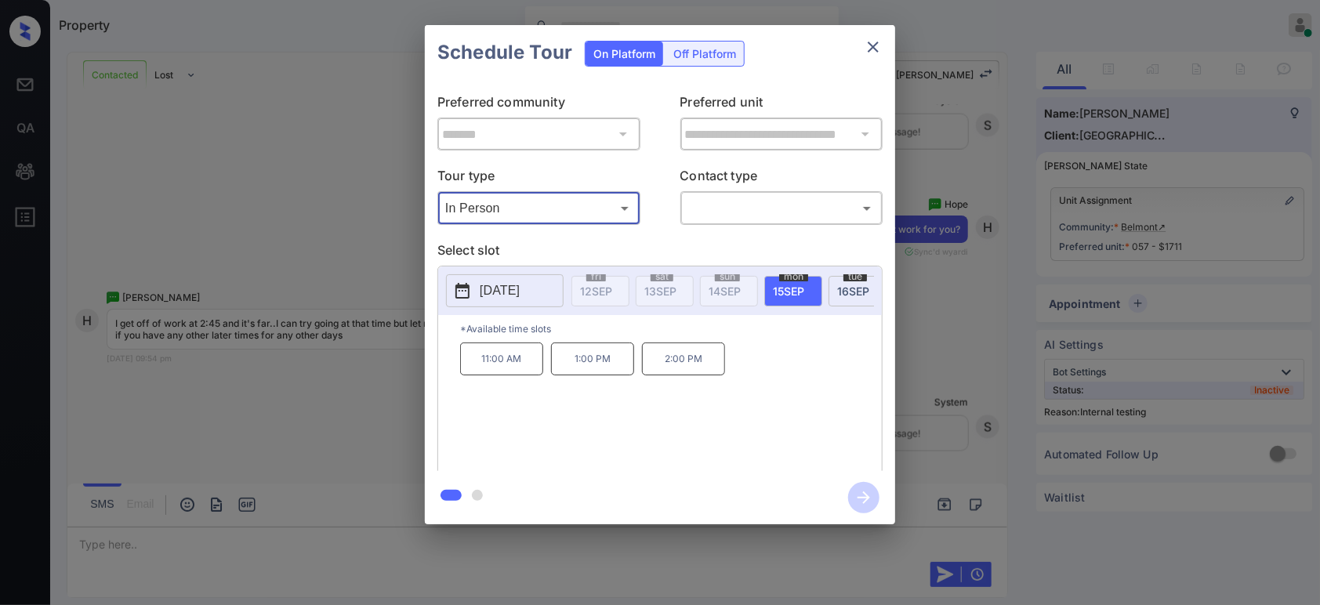
type input "********"
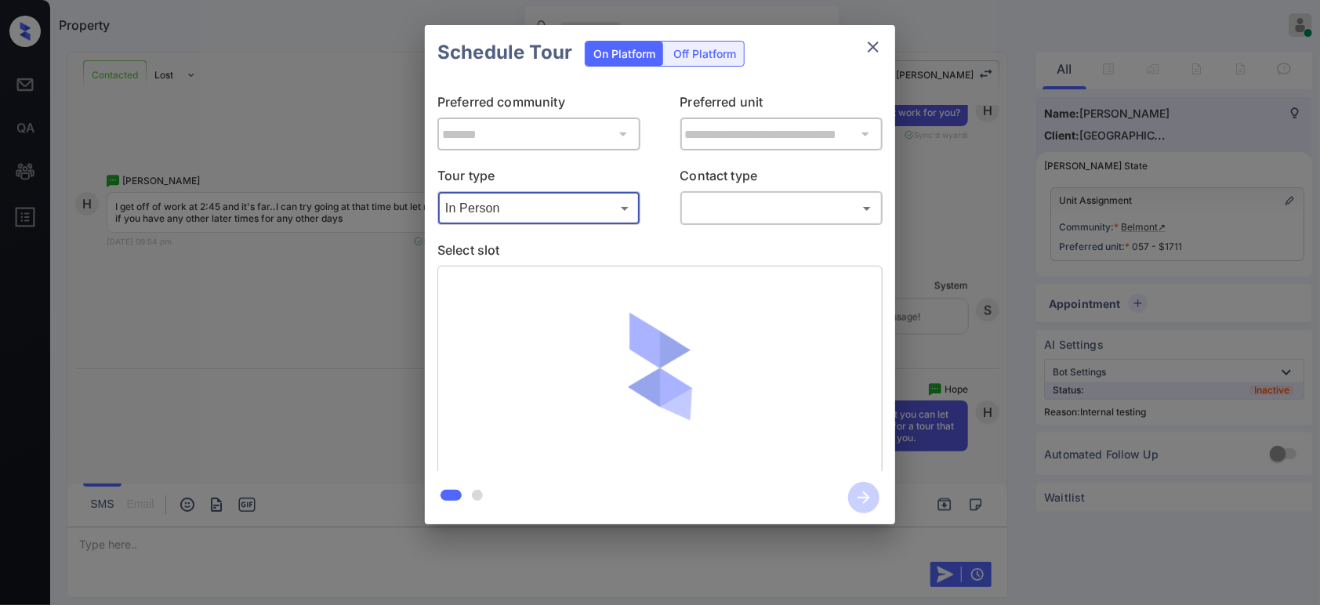
scroll to position [4407, 0]
click at [803, 210] on body "Property Hope Jatap Online Set yourself offline Set yourself on break Profile S…" at bounding box center [660, 302] width 1320 height 605
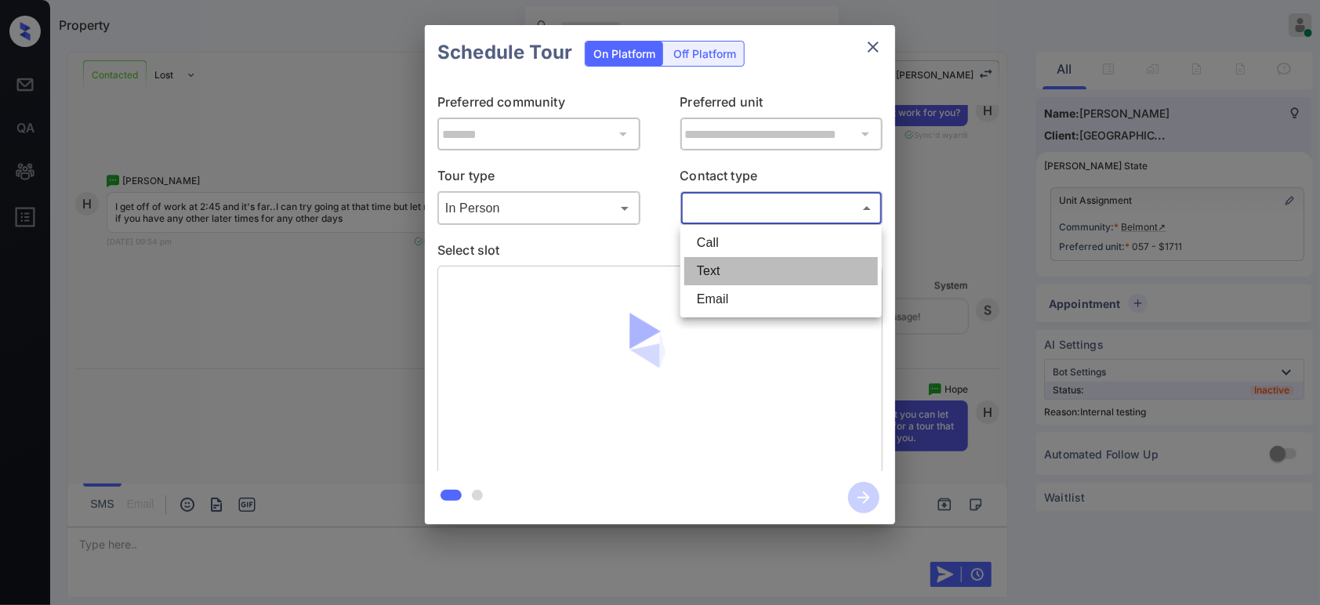
click at [770, 266] on li "Text" at bounding box center [781, 271] width 194 height 28
type input "****"
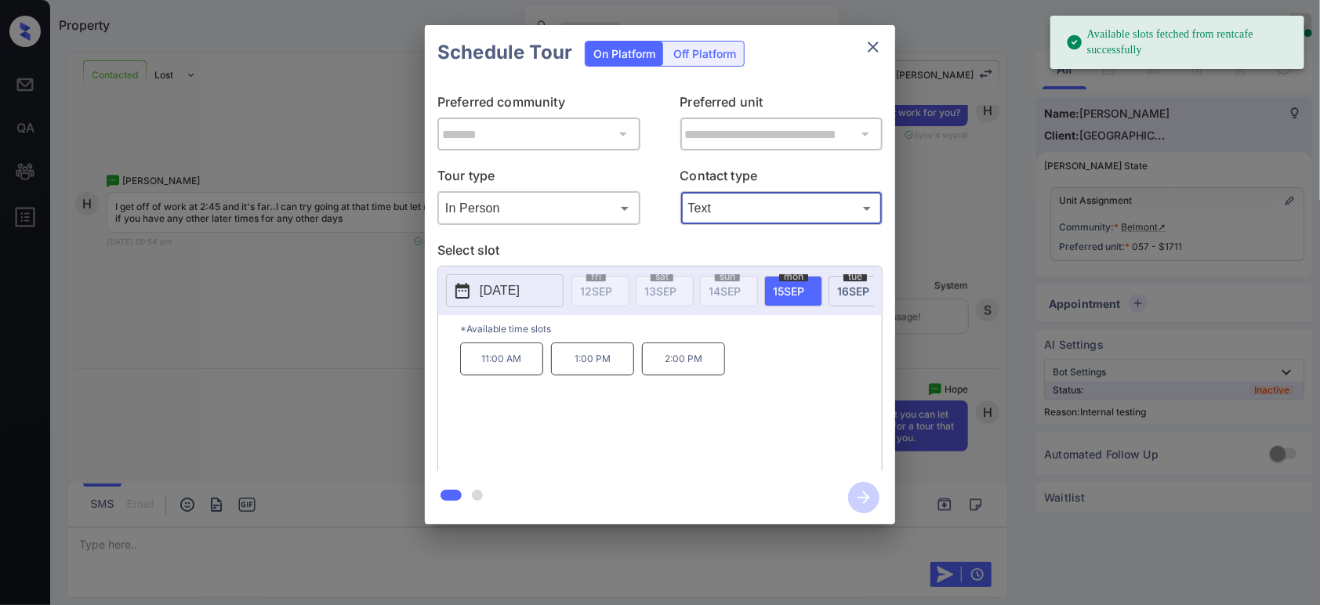
click at [842, 289] on span "[DATE]" at bounding box center [853, 290] width 32 height 13
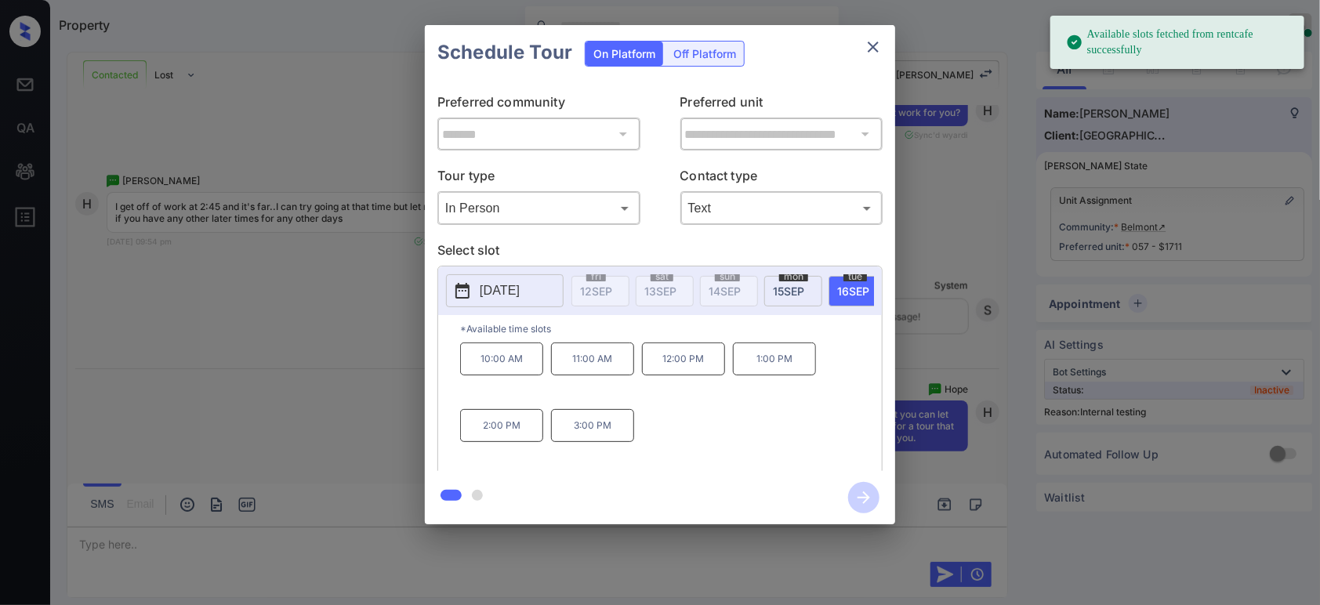
click at [585, 434] on p "3:00 PM" at bounding box center [592, 425] width 83 height 33
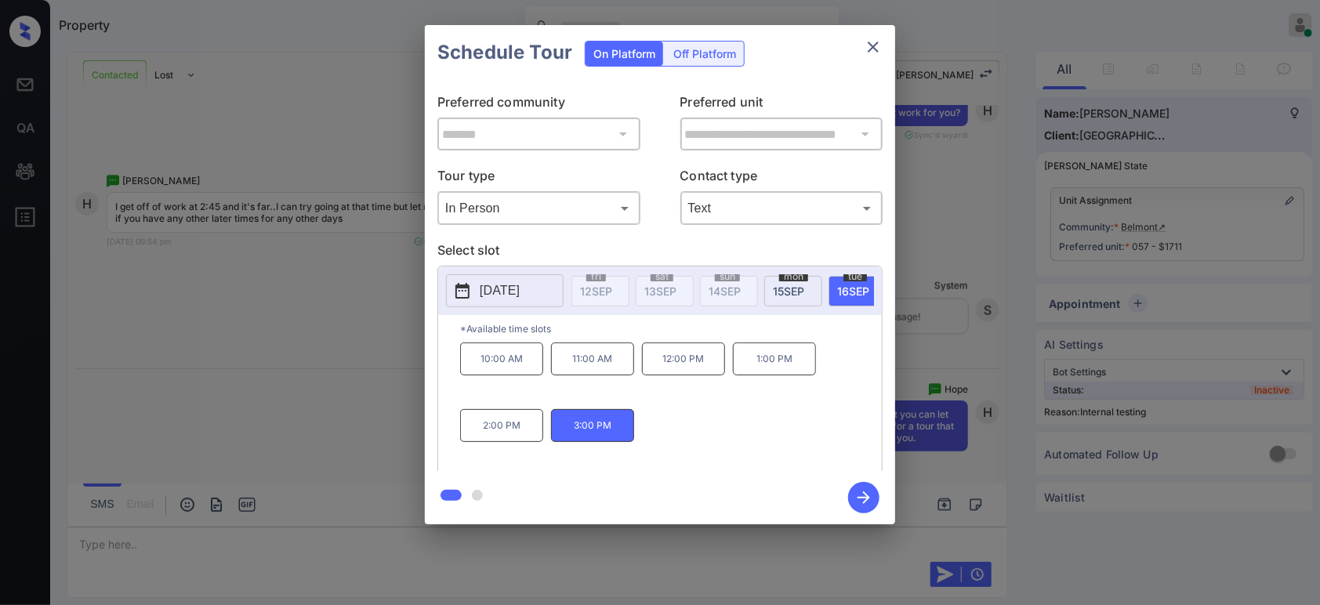
click at [853, 498] on icon "button" at bounding box center [863, 497] width 31 height 31
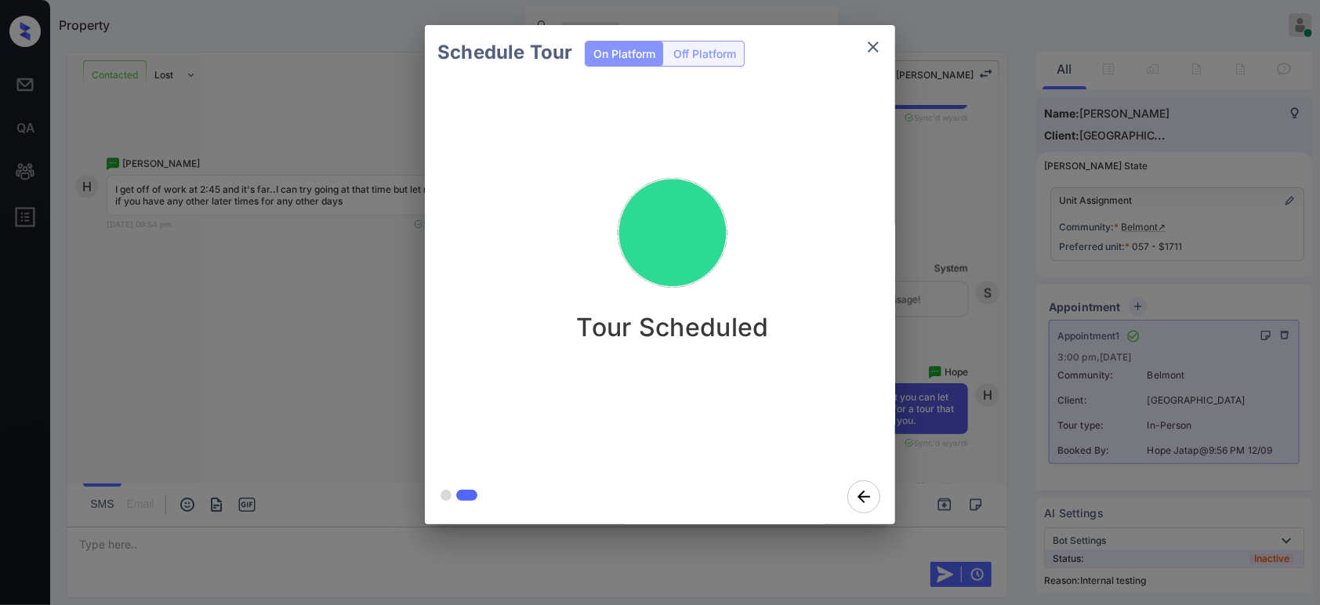
click at [955, 281] on div "Schedule Tour On Platform Off Platform Tour Scheduled" at bounding box center [660, 274] width 1320 height 549
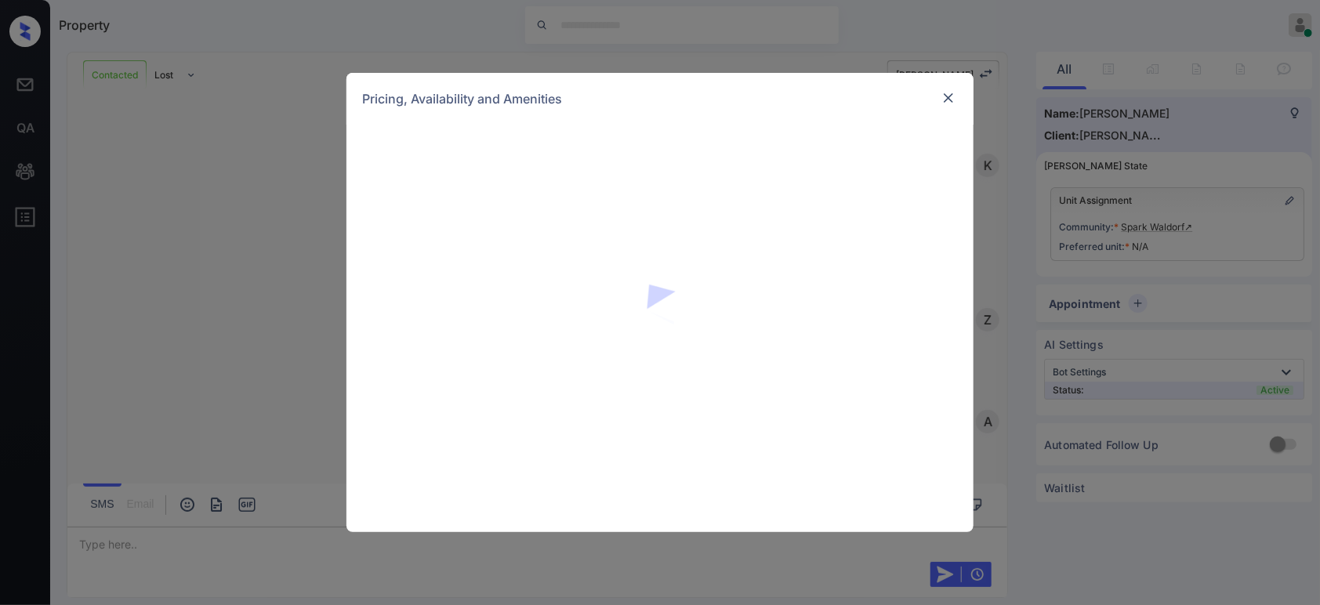
scroll to position [1473, 0]
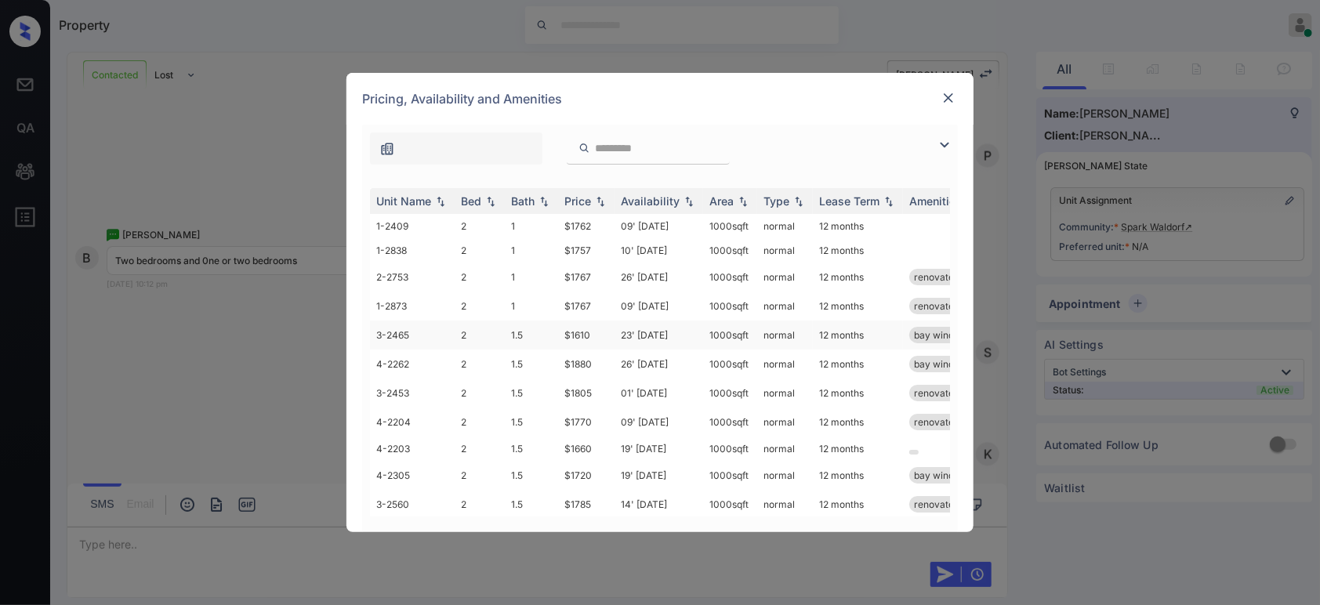
click at [577, 336] on td "$1610" at bounding box center [586, 335] width 56 height 29
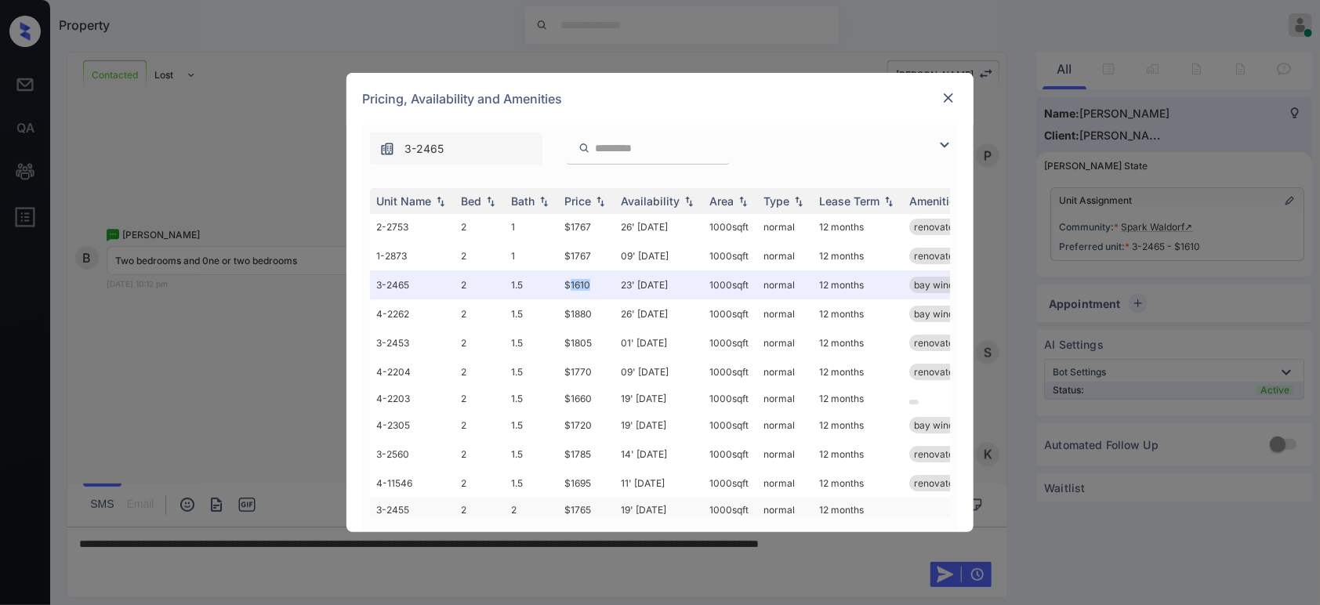
scroll to position [172, 0]
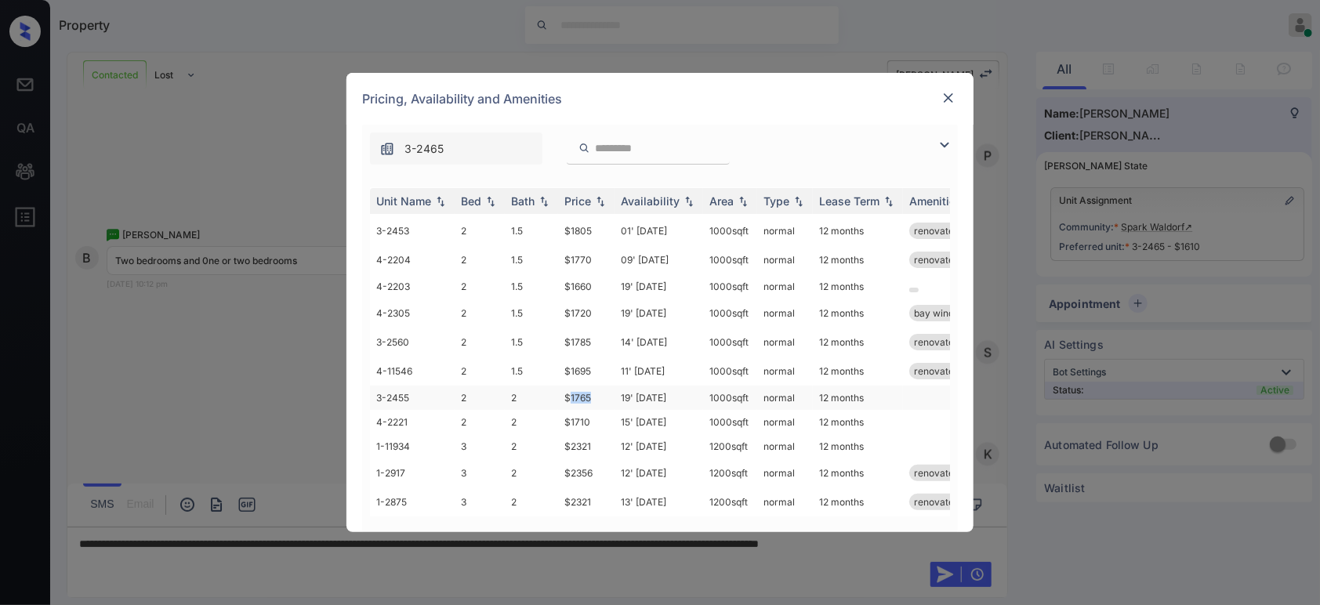
drag, startPoint x: 597, startPoint y: 386, endPoint x: 568, endPoint y: 386, distance: 29.0
click at [568, 386] on td "$1765" at bounding box center [586, 398] width 56 height 24
drag, startPoint x: 604, startPoint y: 412, endPoint x: 551, endPoint y: 411, distance: 53.3
click at [551, 411] on tr "4-2221 2 2 $1710 15' [DATE] sqft normal 12 months" at bounding box center [779, 422] width 819 height 24
copy tr "$1710"
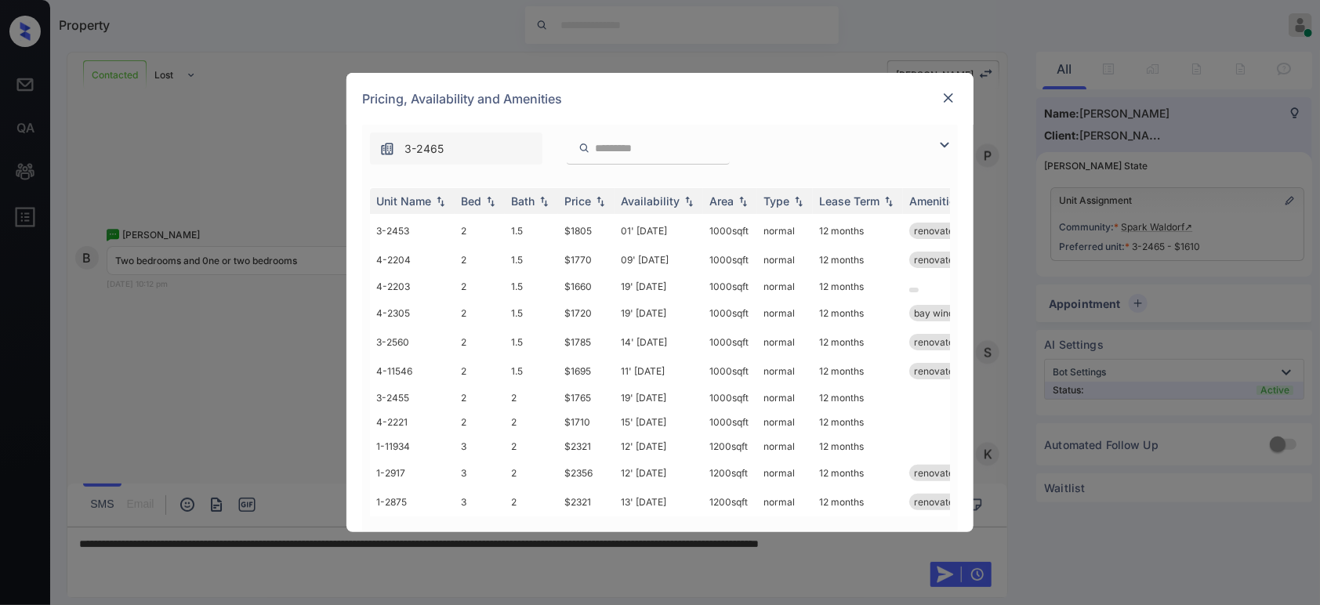
click at [959, 99] on div "Pricing, Availability and Amenities" at bounding box center [659, 99] width 627 height 52
click at [951, 102] on img at bounding box center [948, 98] width 16 height 16
